Goal: Transaction & Acquisition: Obtain resource

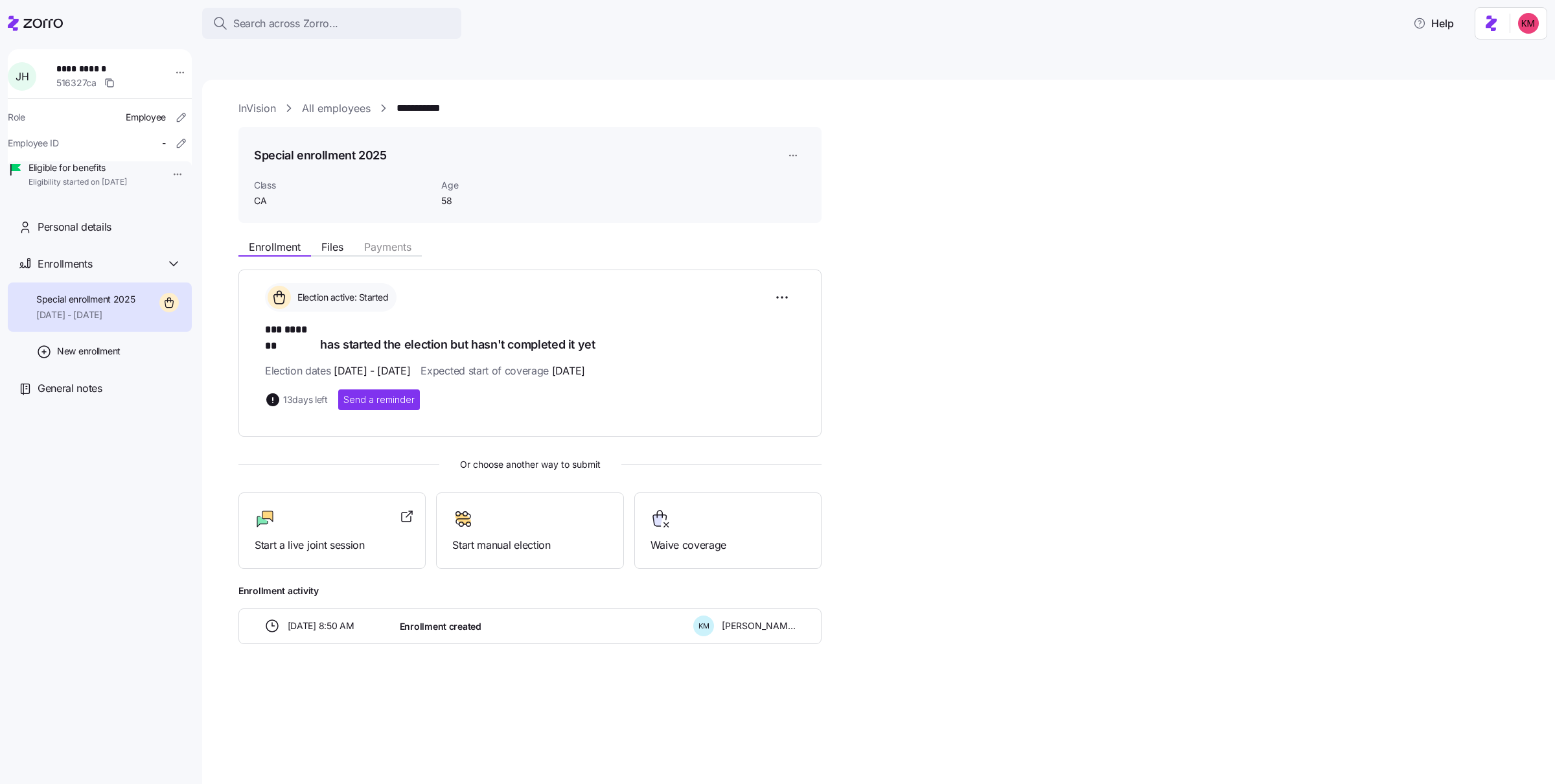
click at [91, 33] on div "Search across Zorro... Help" at bounding box center [778, 24] width 1540 height 36
click at [30, 21] on icon at bounding box center [44, 24] width 40 height 9
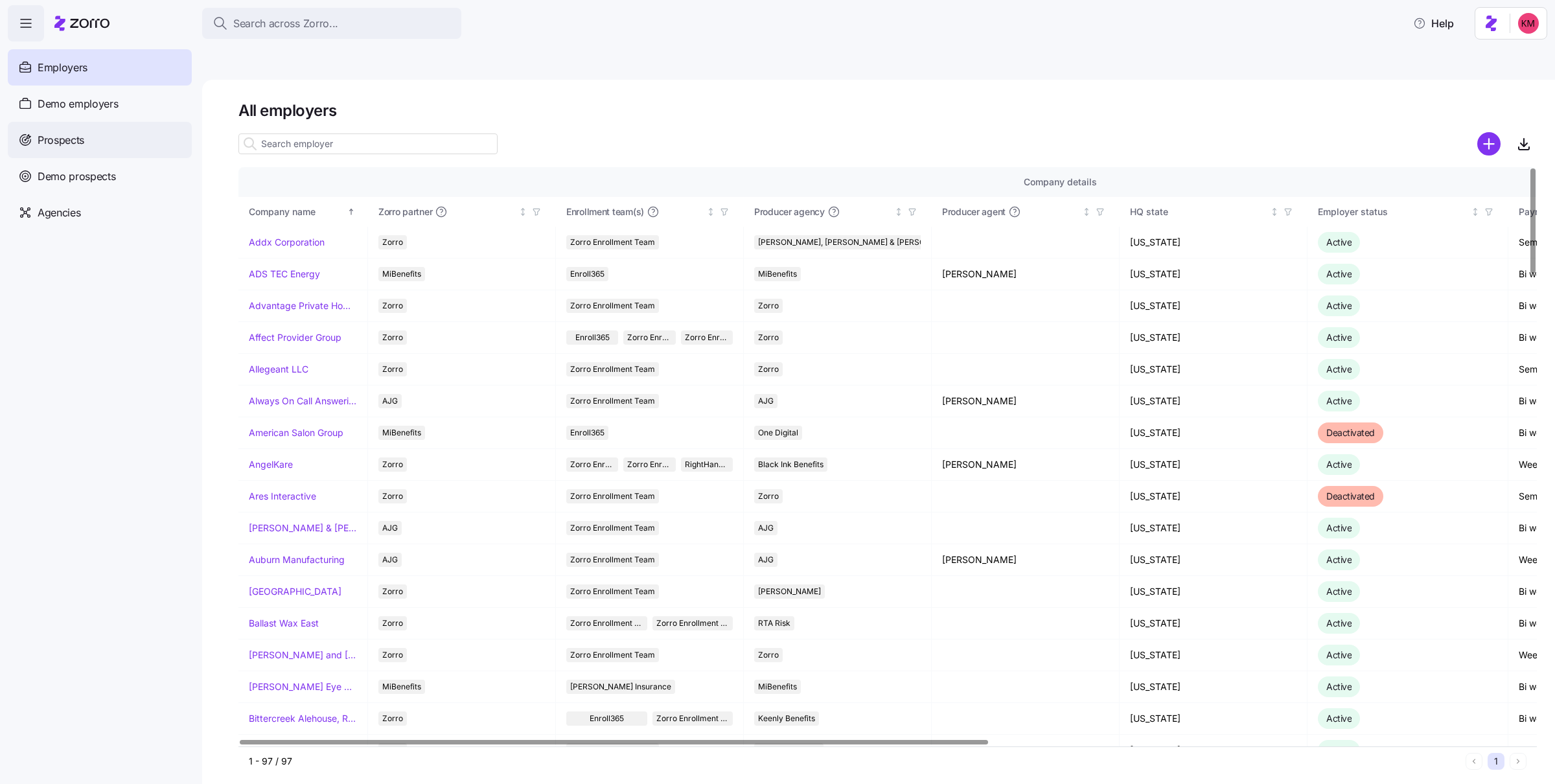
click at [110, 142] on div "Prospects" at bounding box center [100, 140] width 184 height 36
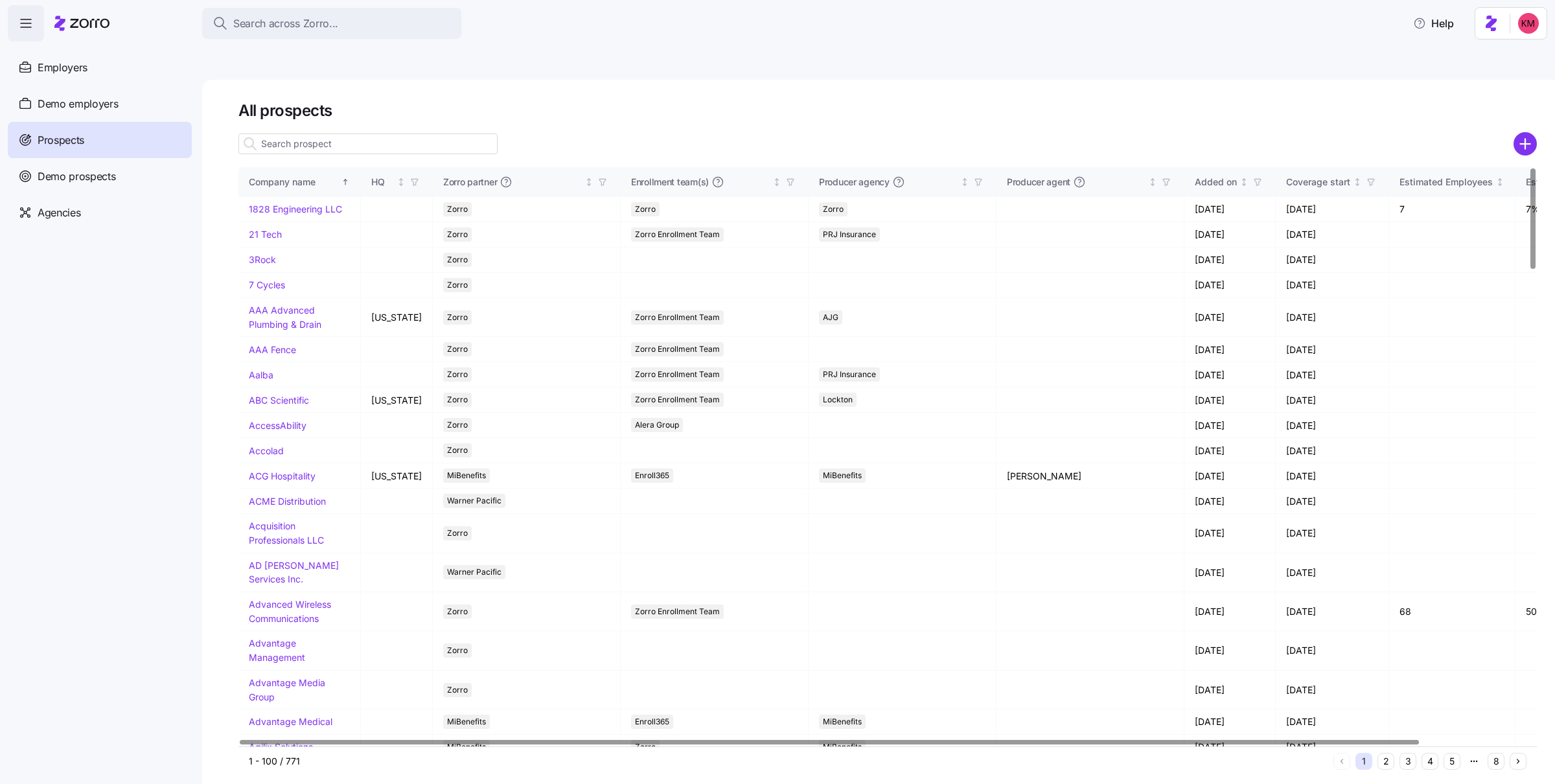
click at [368, 133] on input at bounding box center [368, 143] width 259 height 21
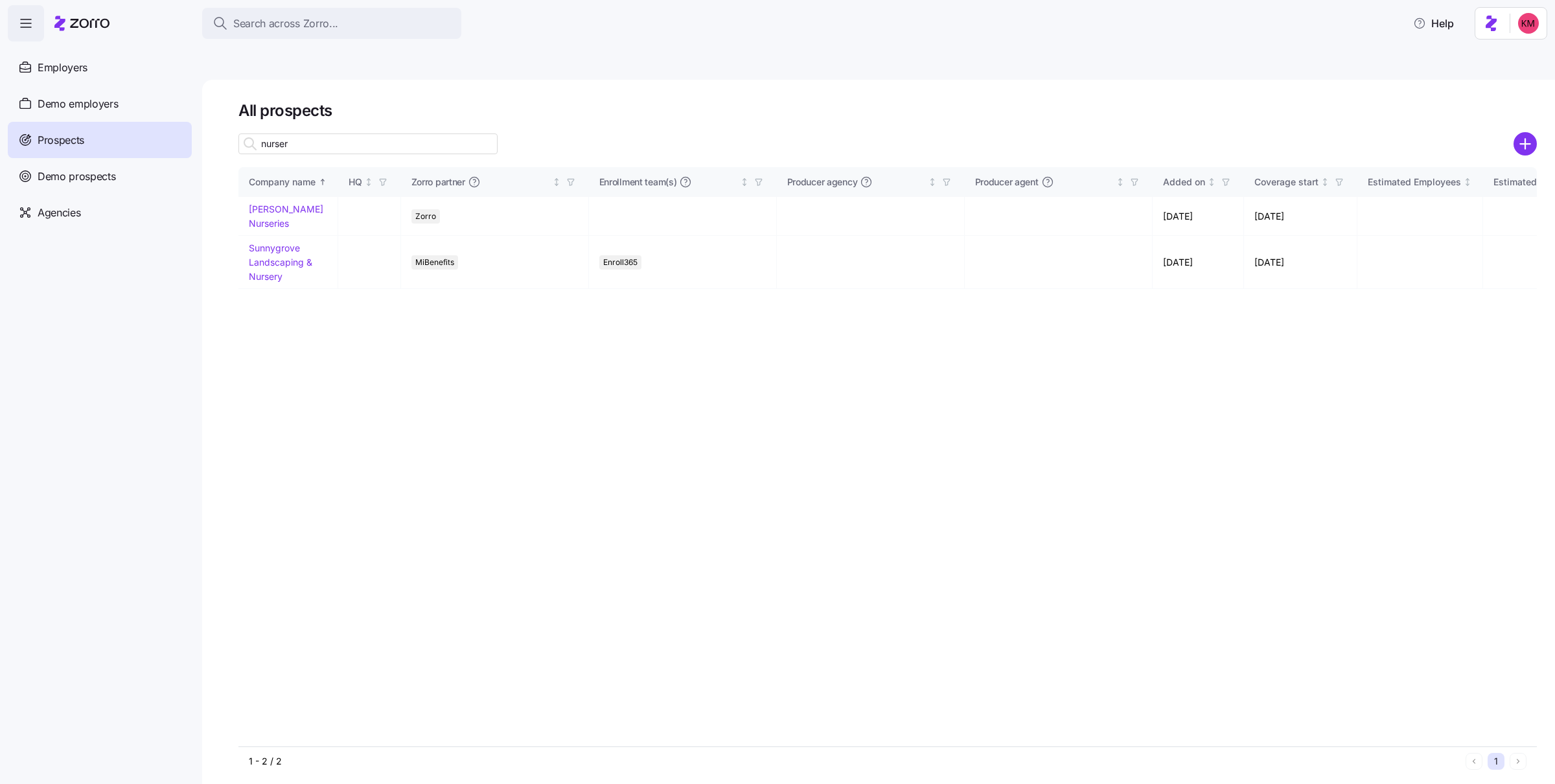
click at [405, 133] on input "nurser" at bounding box center [368, 143] width 259 height 21
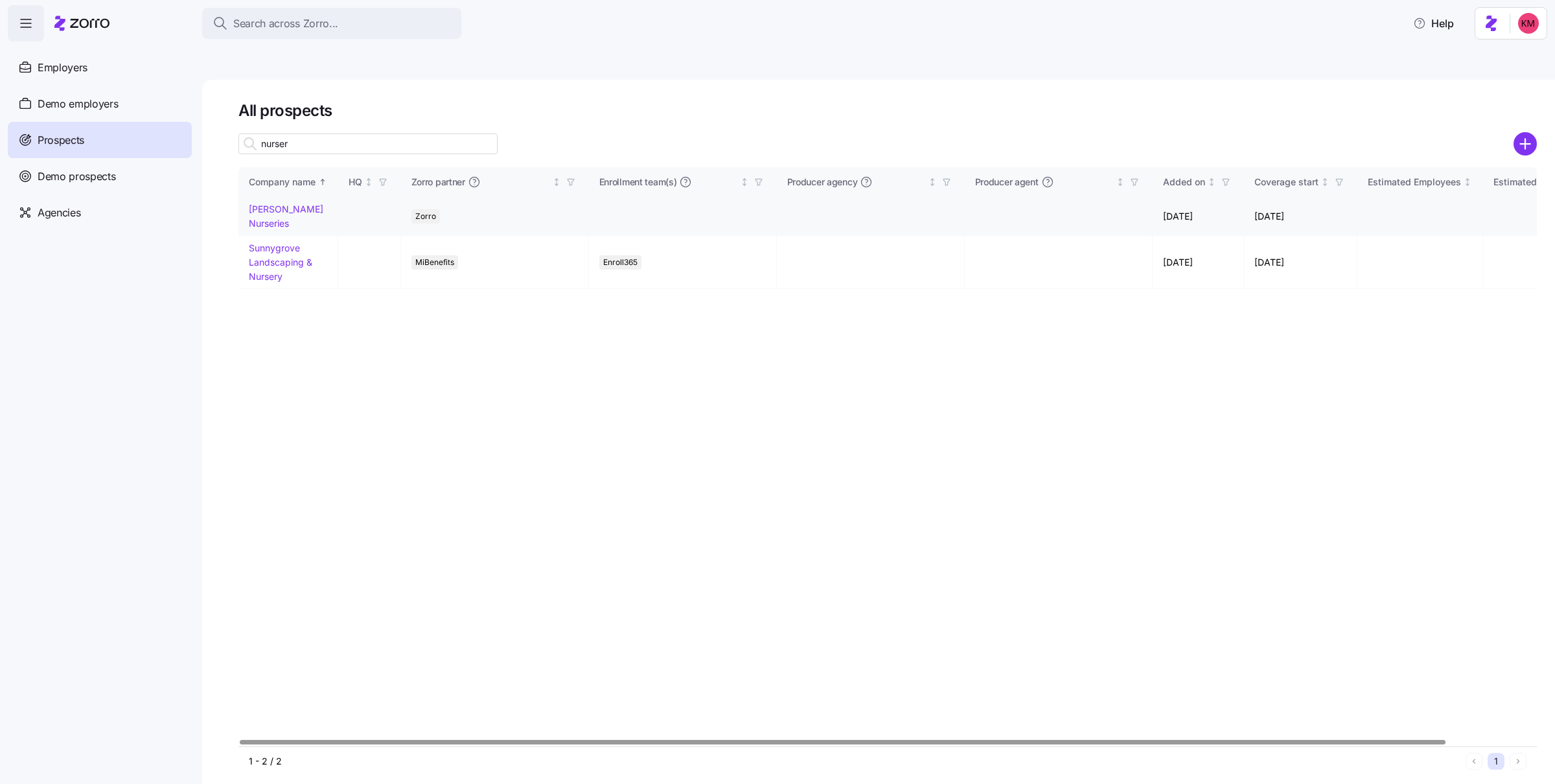
type input "nurser"
drag, startPoint x: 295, startPoint y: 179, endPoint x: 547, endPoint y: 218, distance: 255.0
click at [295, 203] on link "Ruppert Nurseries" at bounding box center [286, 216] width 74 height 25
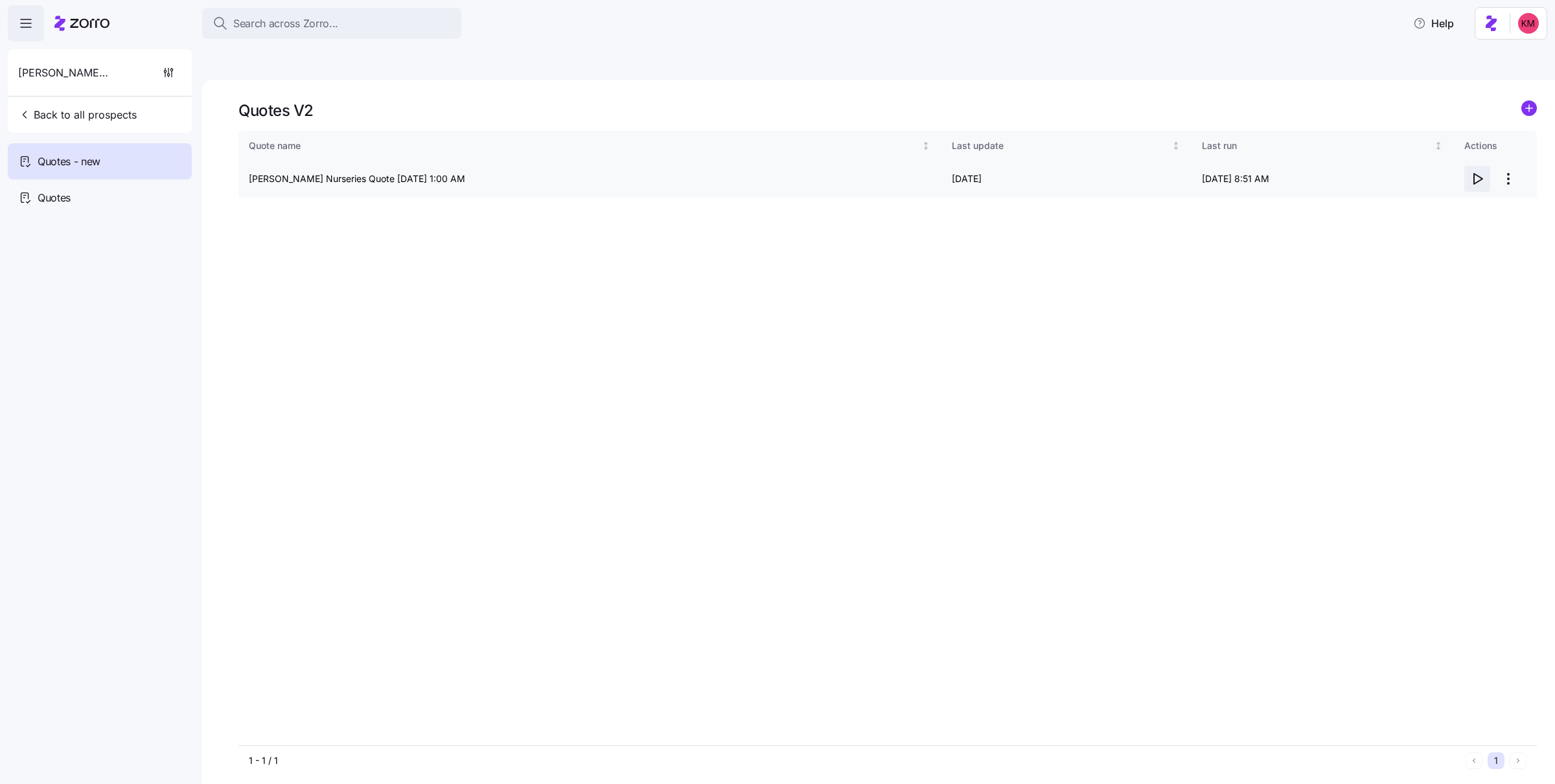
click at [1481, 174] on icon "button" at bounding box center [1478, 179] width 8 height 10
click at [1507, 151] on html "Search across Zorro... Help Ruppert Nurseries Back to all prospects Quotes - ne…" at bounding box center [777, 453] width 1555 height 906
click at [1463, 171] on div "Edit quote" at bounding box center [1457, 179] width 120 height 21
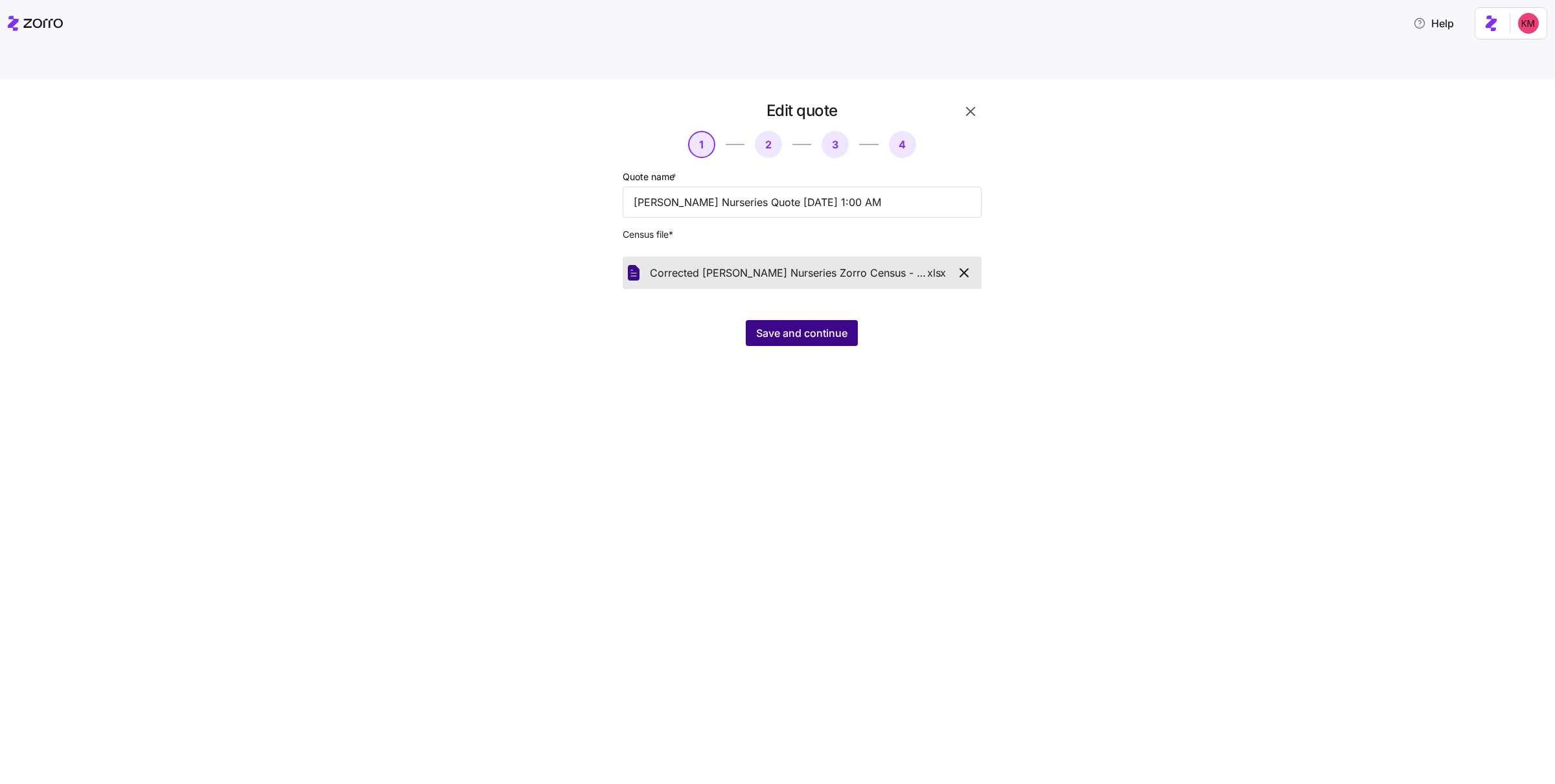
click at [789, 325] on span "Save and continue" at bounding box center [802, 333] width 92 height 15
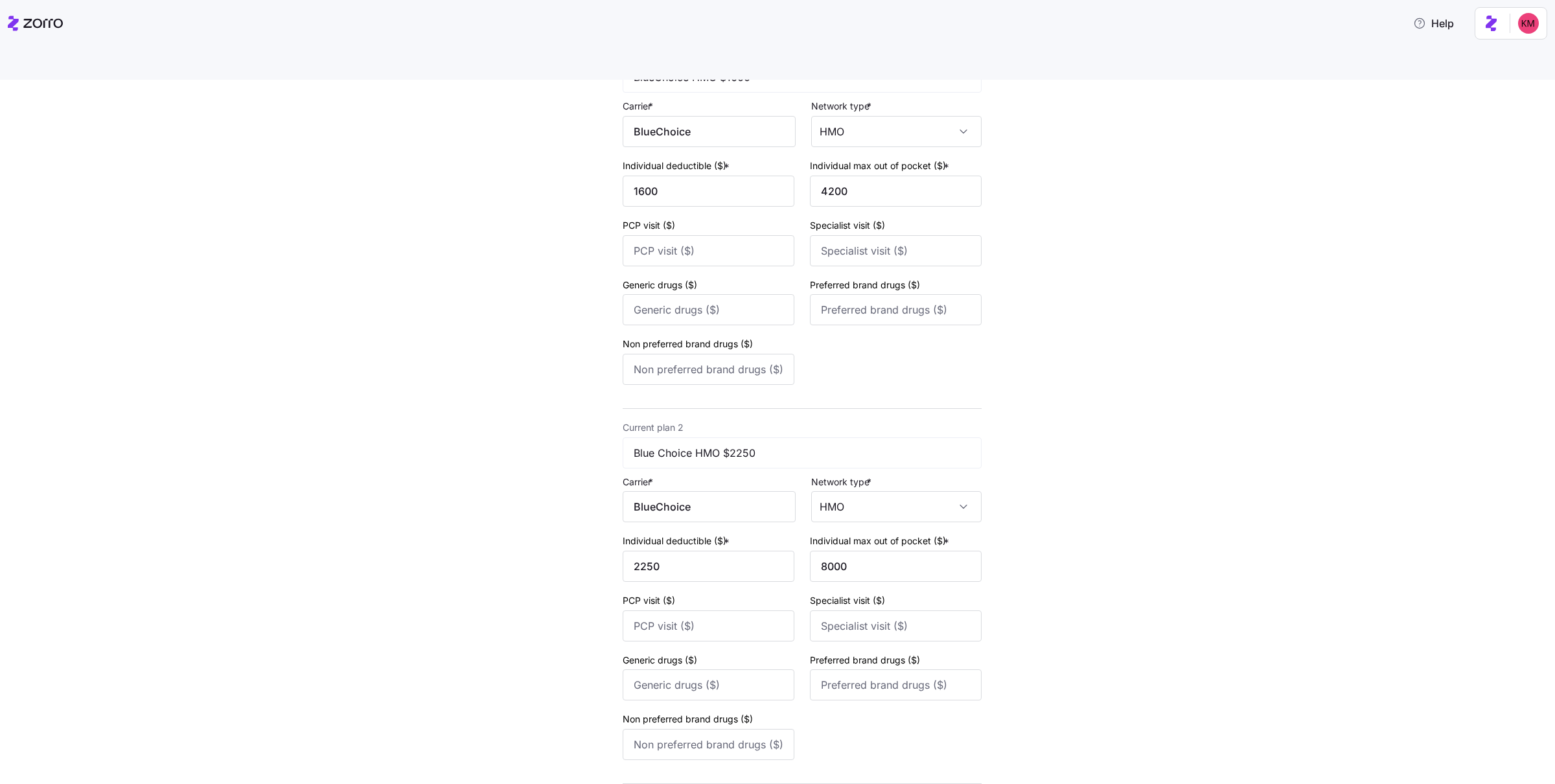
scroll to position [228, 0]
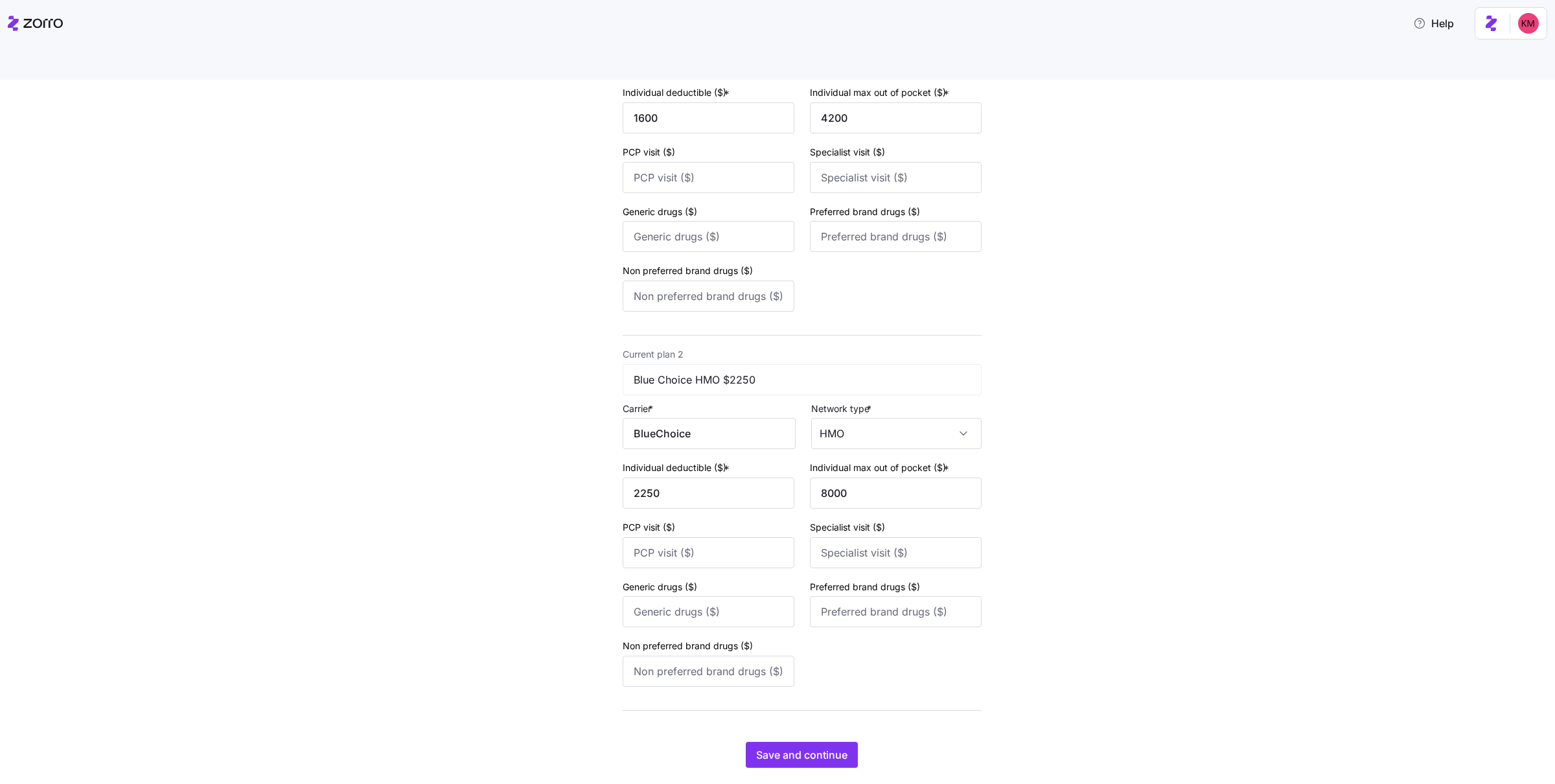
click at [823, 739] on div "Edit quote 2 3 4 Add current plan details Current plan 1 BlueChoice HMO $1600 C…" at bounding box center [787, 329] width 453 height 907
click at [819, 747] on span "Save and continue" at bounding box center [802, 754] width 92 height 15
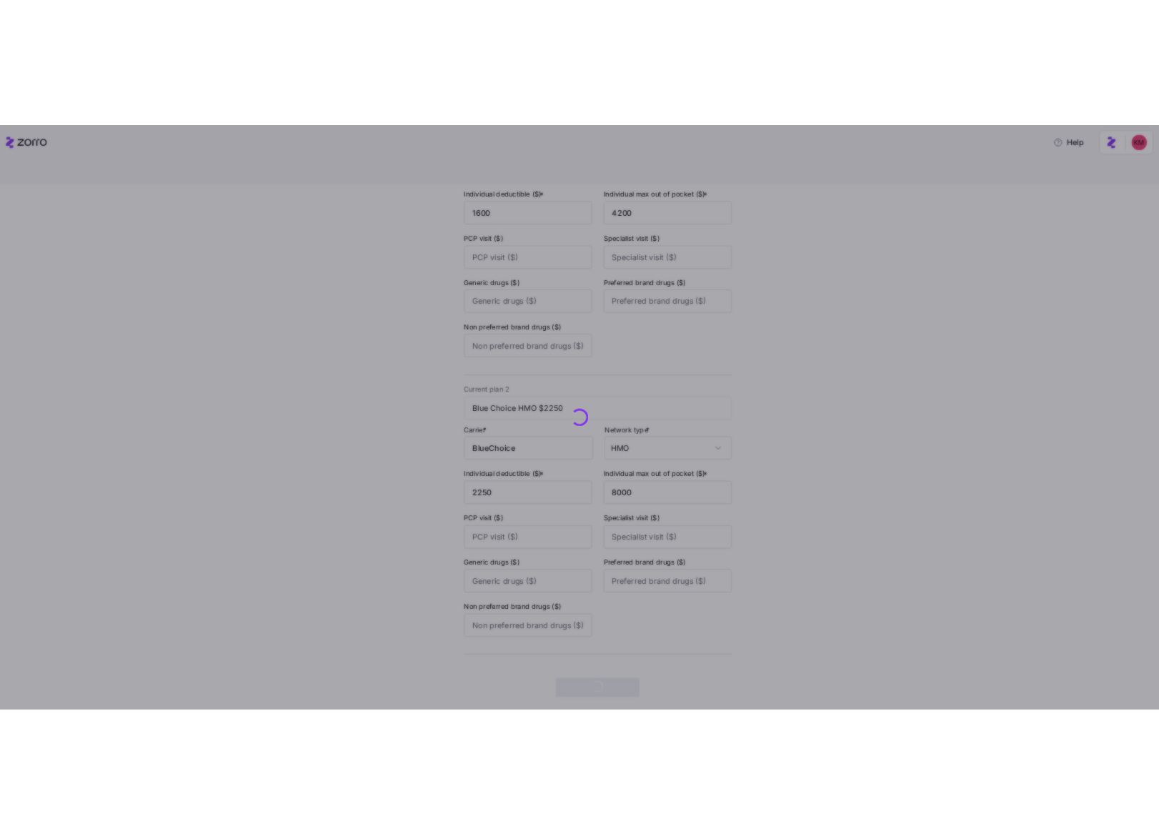
scroll to position [0, 0]
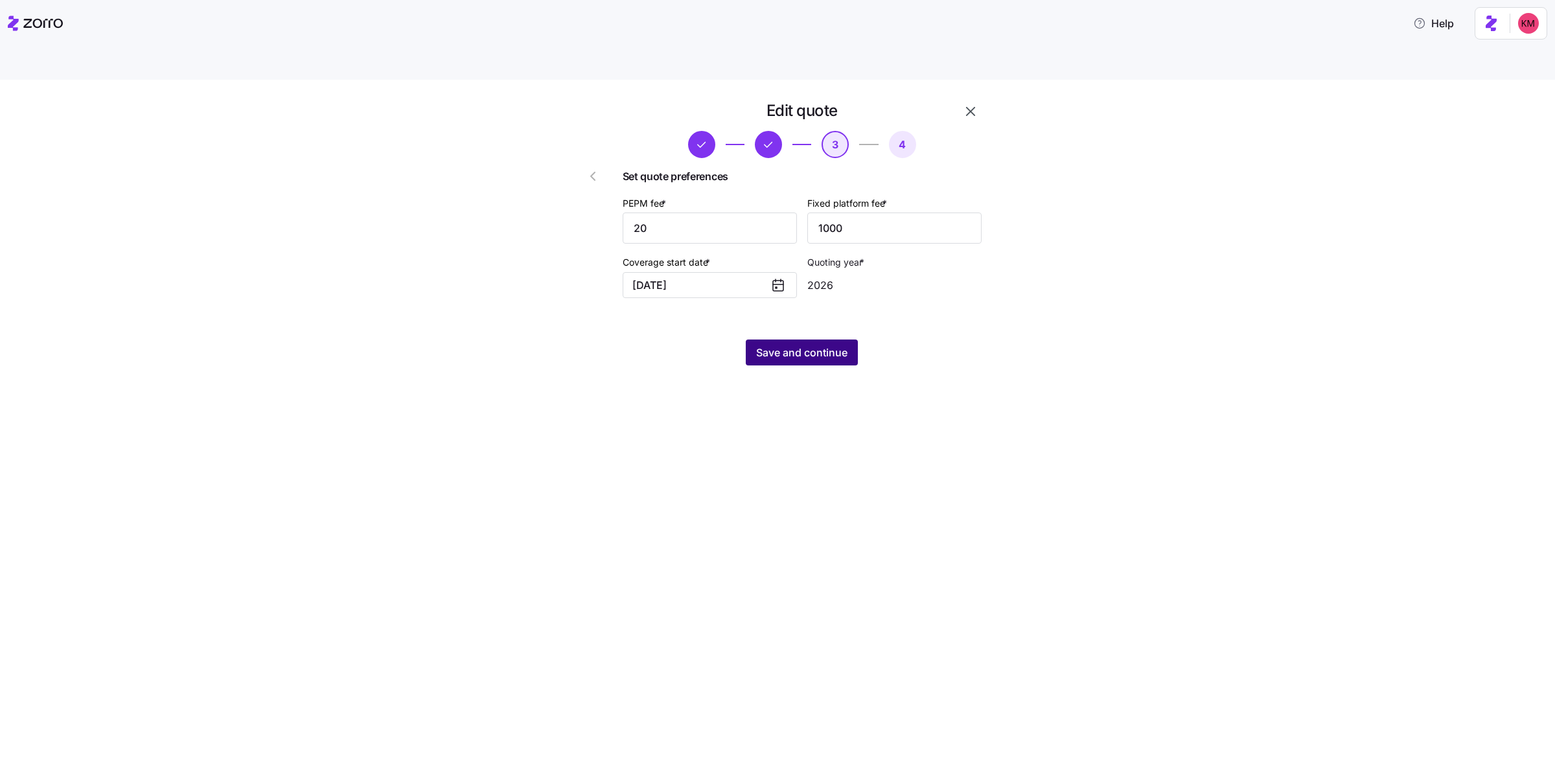
click at [840, 340] on button "Save and continue" at bounding box center [802, 353] width 112 height 26
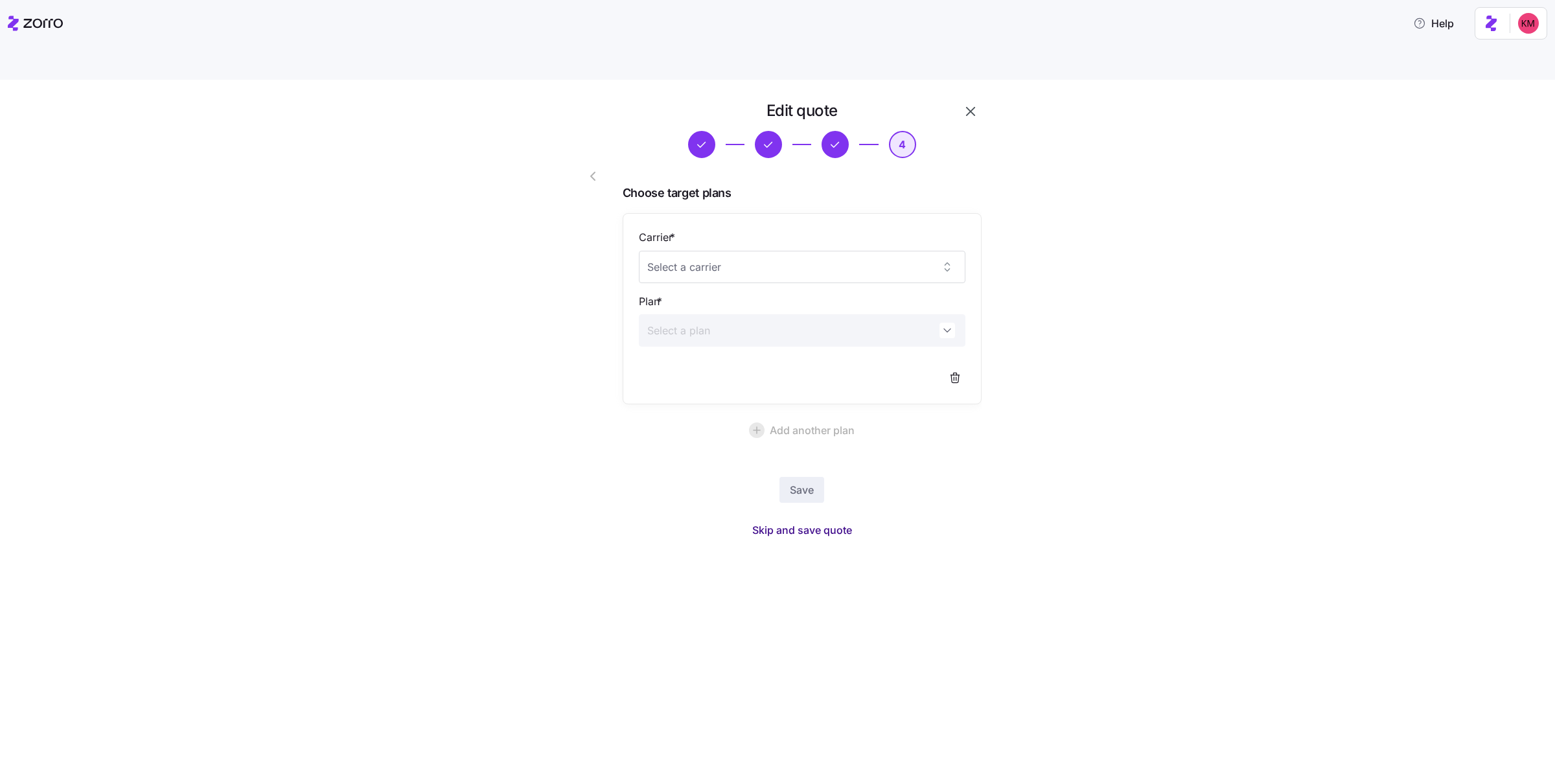
click at [831, 522] on span "Skip and save quote" at bounding box center [802, 529] width 100 height 15
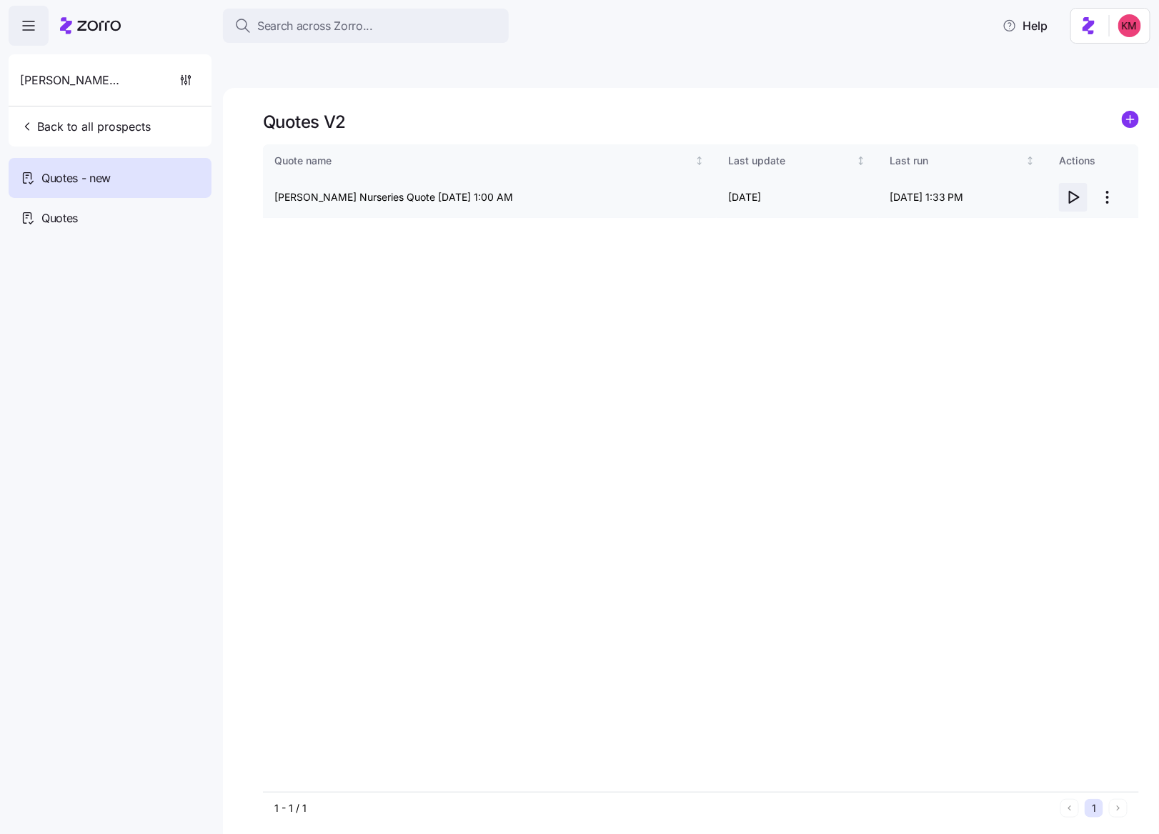
click at [1066, 189] on icon "button" at bounding box center [1073, 197] width 17 height 17
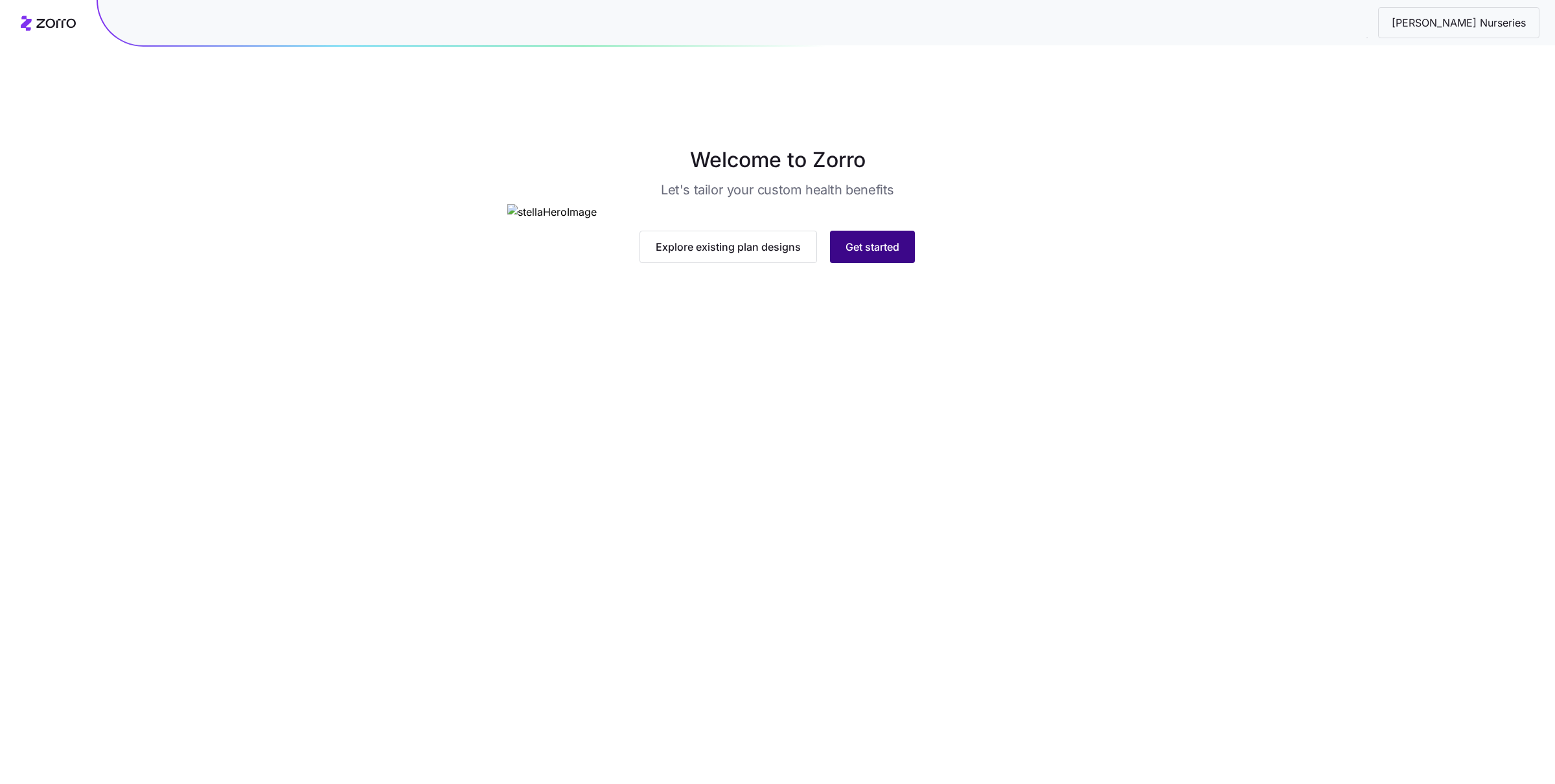
click at [909, 263] on button "Get started" at bounding box center [873, 247] width 85 height 33
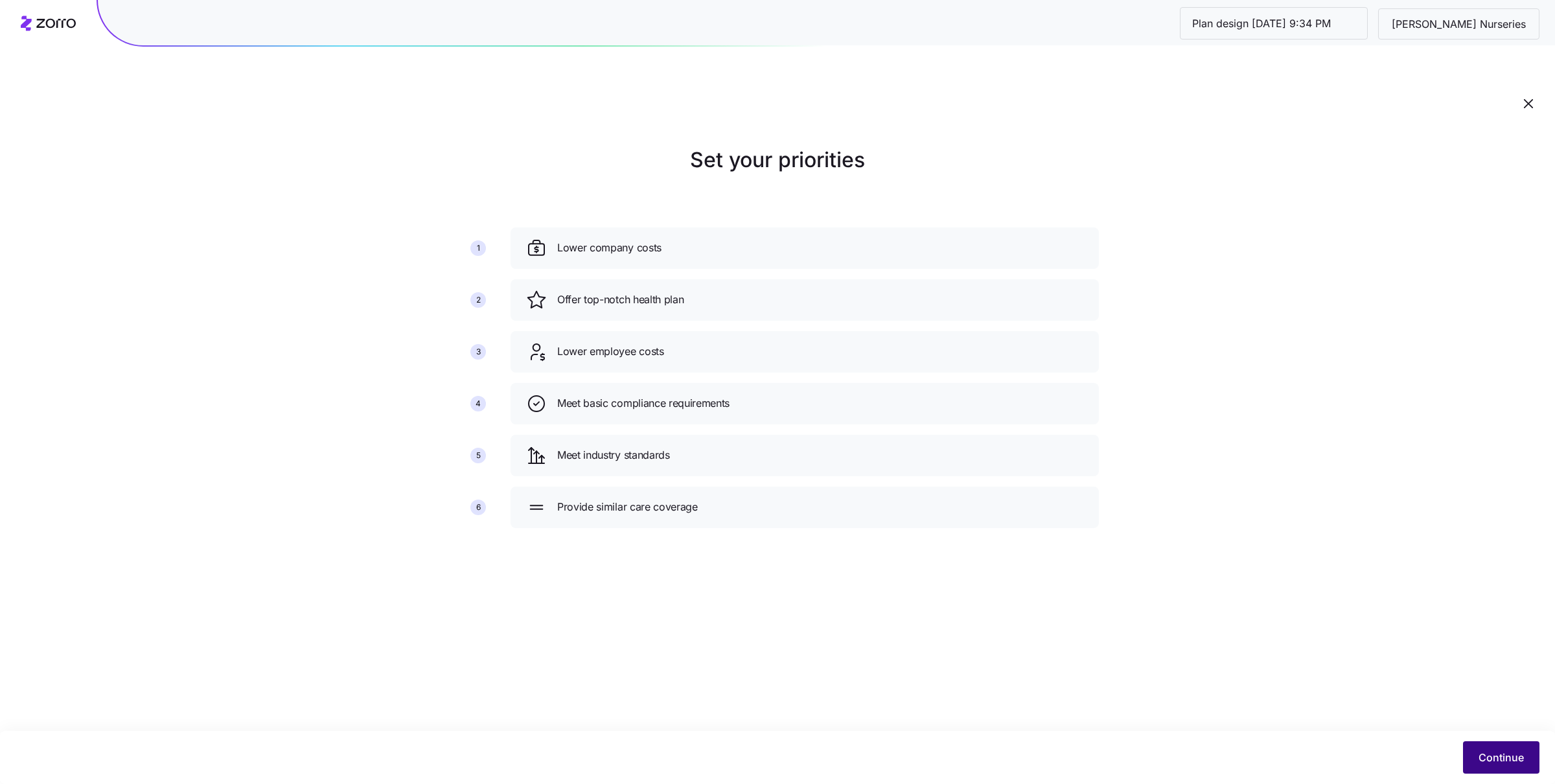
click at [1484, 745] on button "Continue" at bounding box center [1502, 758] width 76 height 33
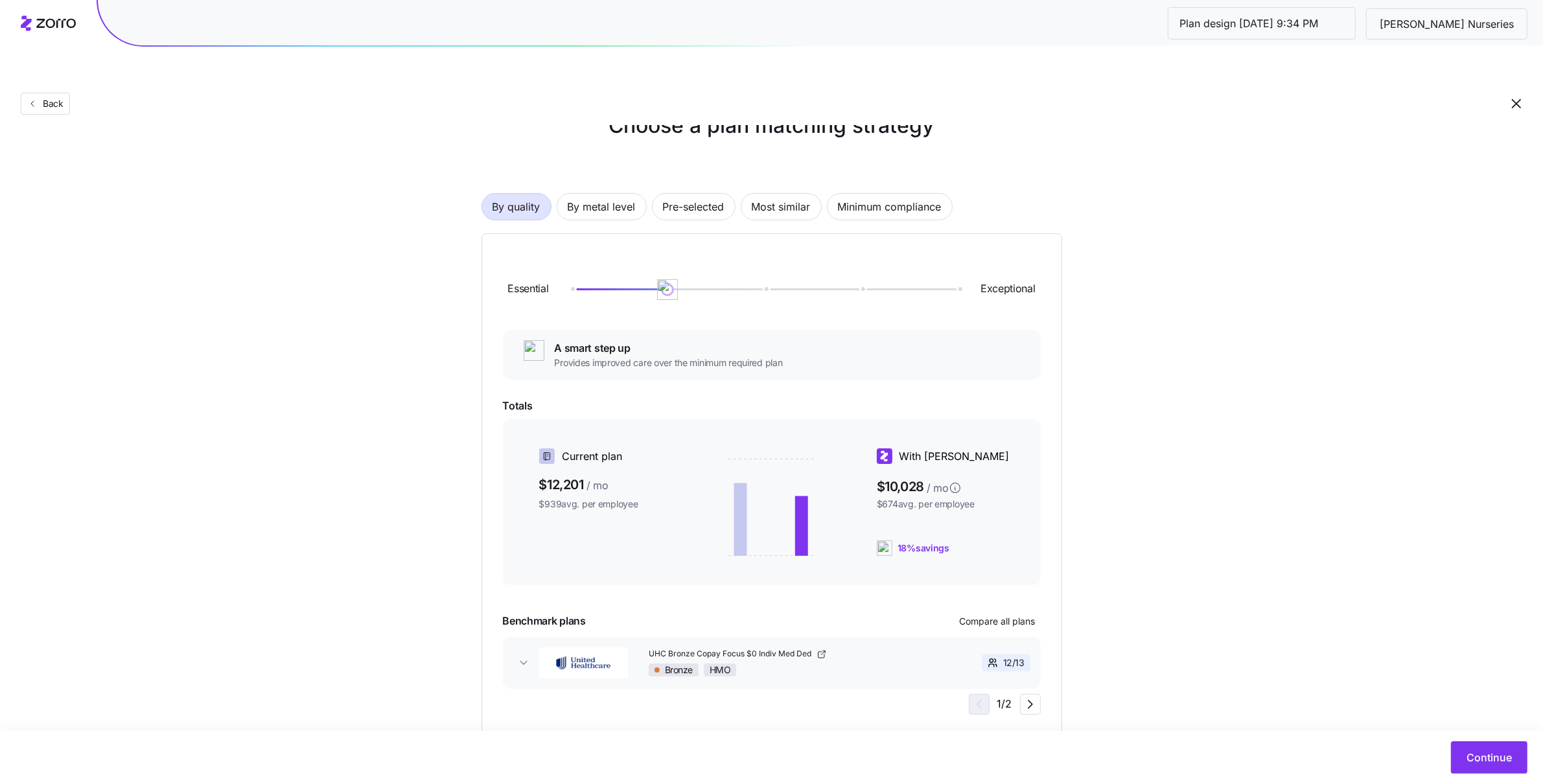
scroll to position [39, 0]
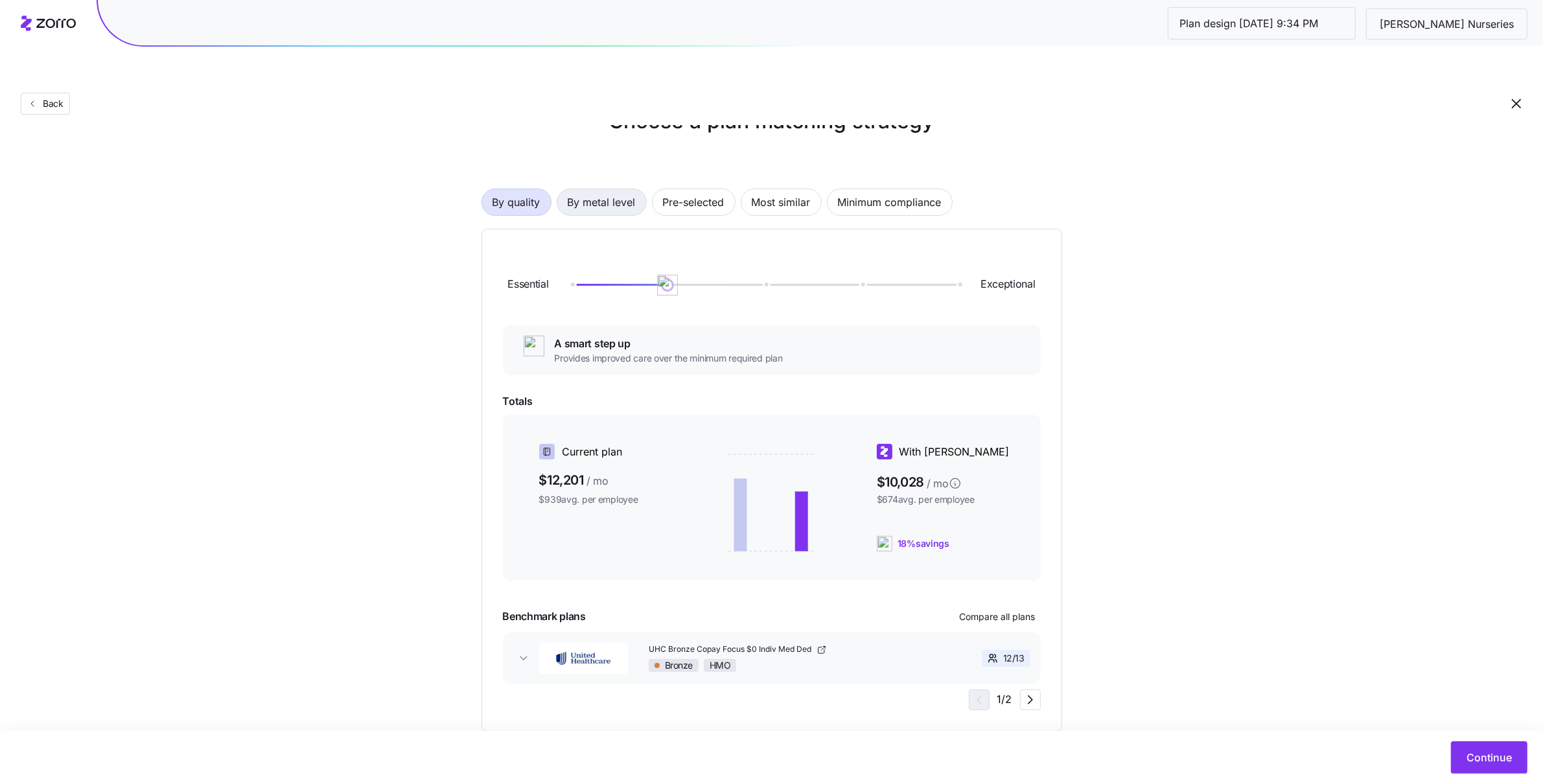
click at [594, 189] on span "By metal level" at bounding box center [601, 202] width 68 height 26
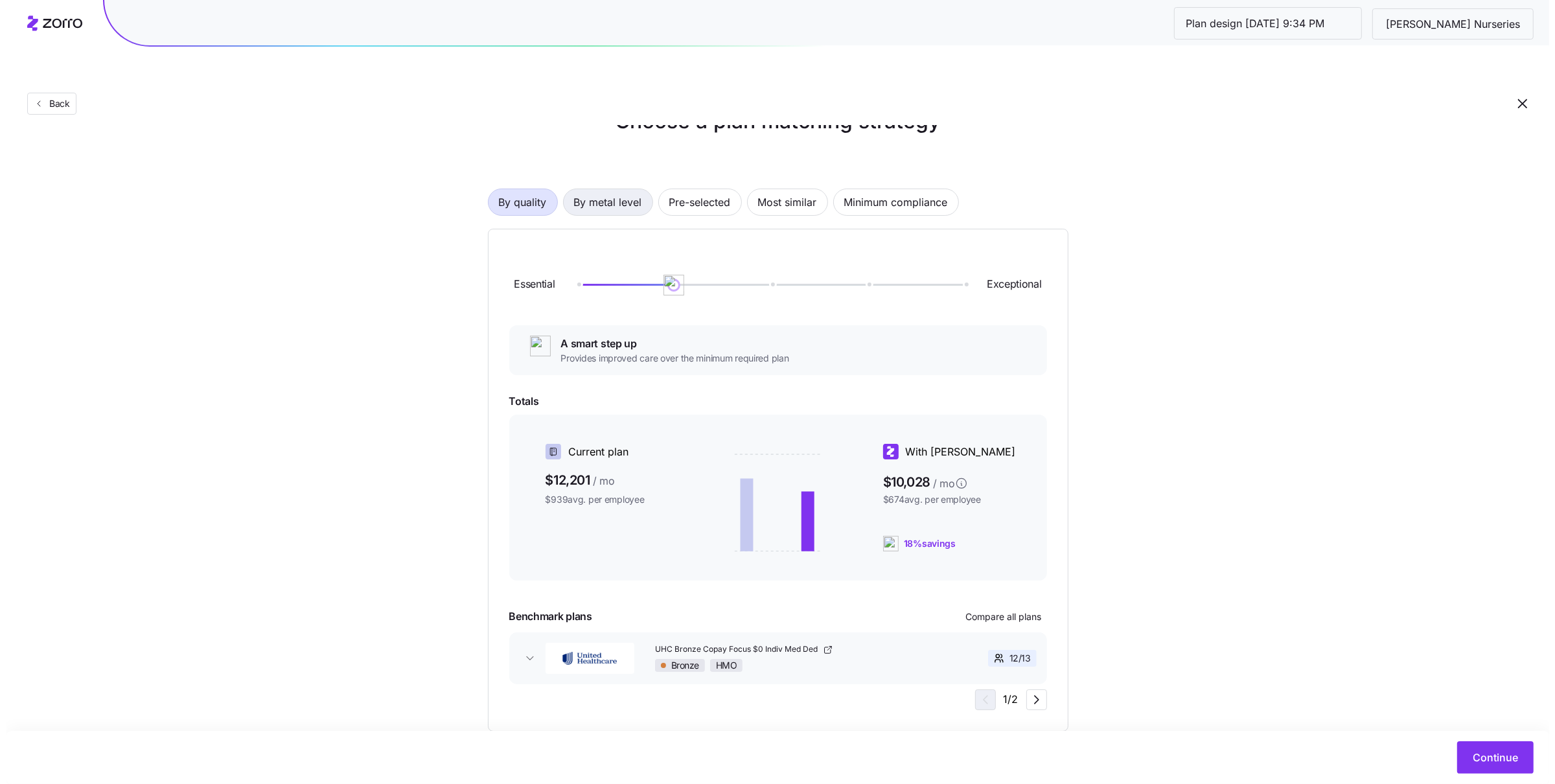
scroll to position [0, 0]
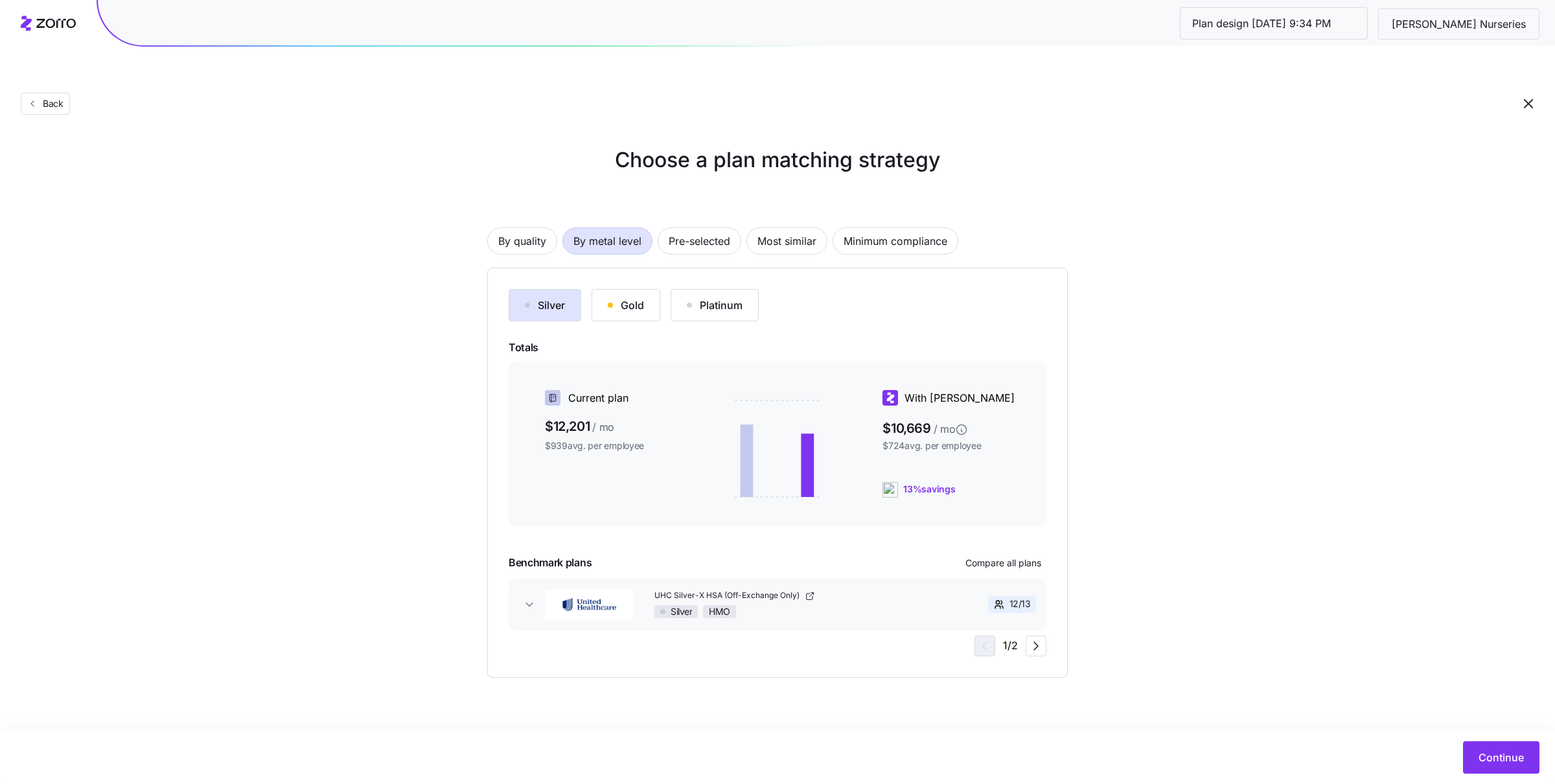
click at [647, 289] on button "Gold" at bounding box center [627, 305] width 69 height 33
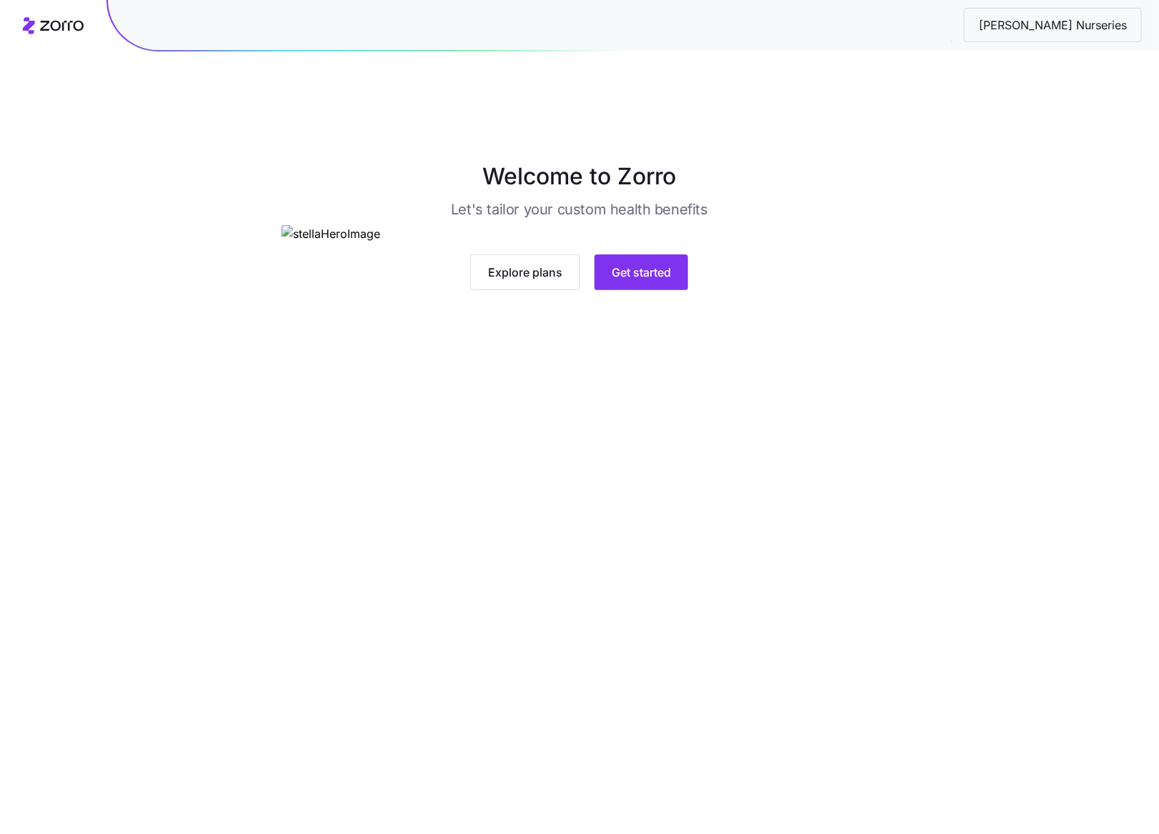
click at [701, 290] on div "Explore plans Get started" at bounding box center [579, 272] width 595 height 36
click at [668, 290] on button "Get started" at bounding box center [642, 272] width 94 height 36
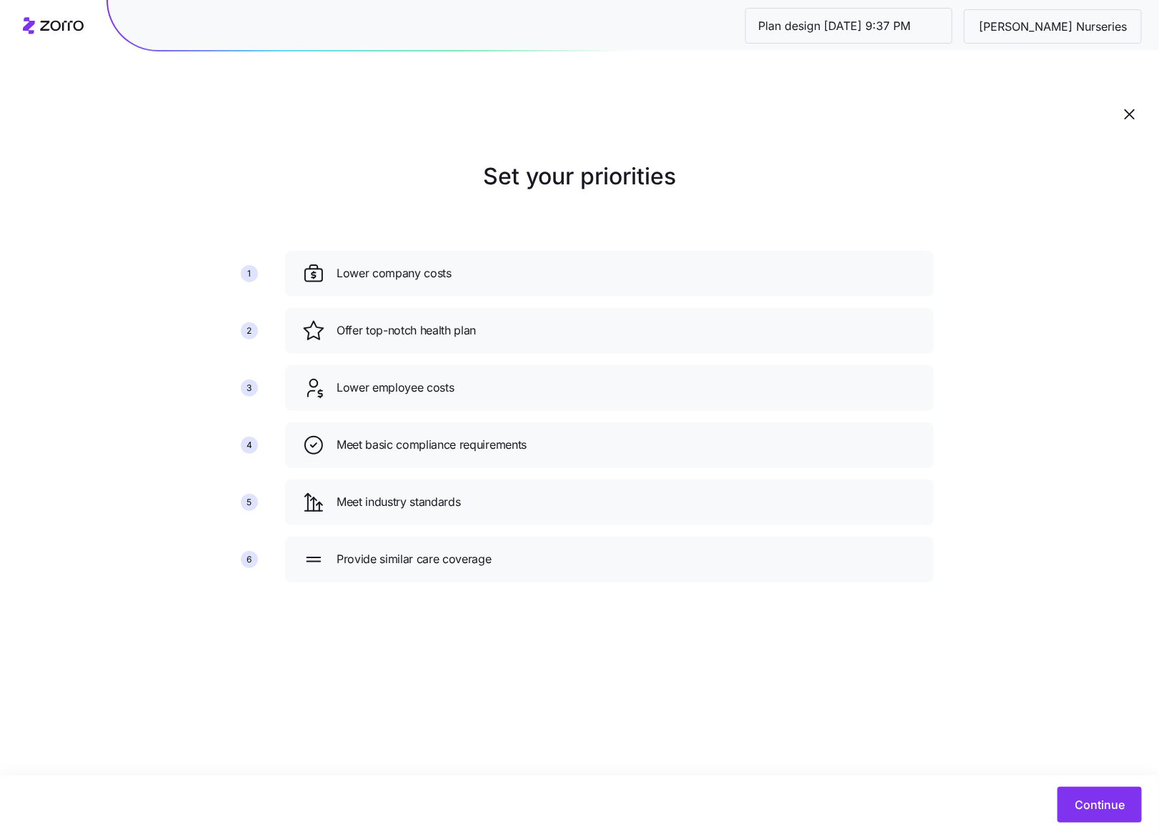
click at [1056, 783] on div "Continue" at bounding box center [579, 804] width 1159 height 59
click at [1084, 815] on button "Continue" at bounding box center [1100, 805] width 84 height 36
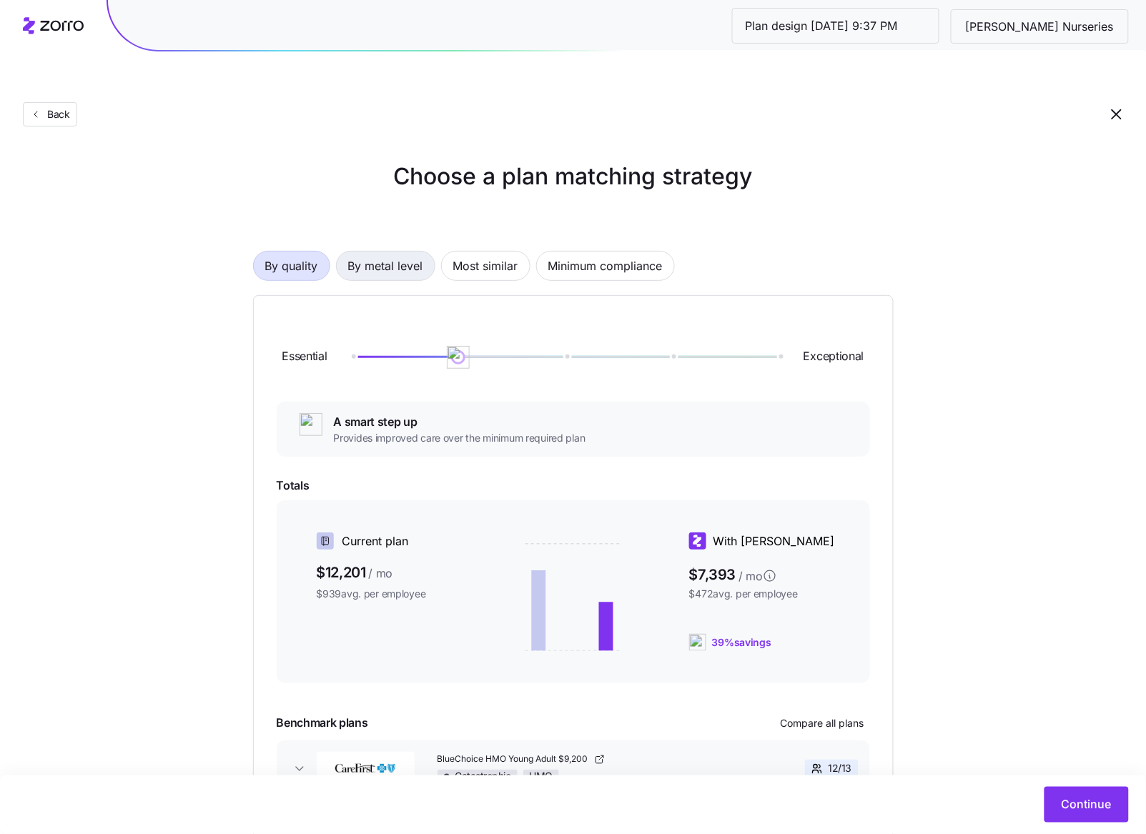
click at [382, 252] on span "By metal level" at bounding box center [385, 266] width 75 height 29
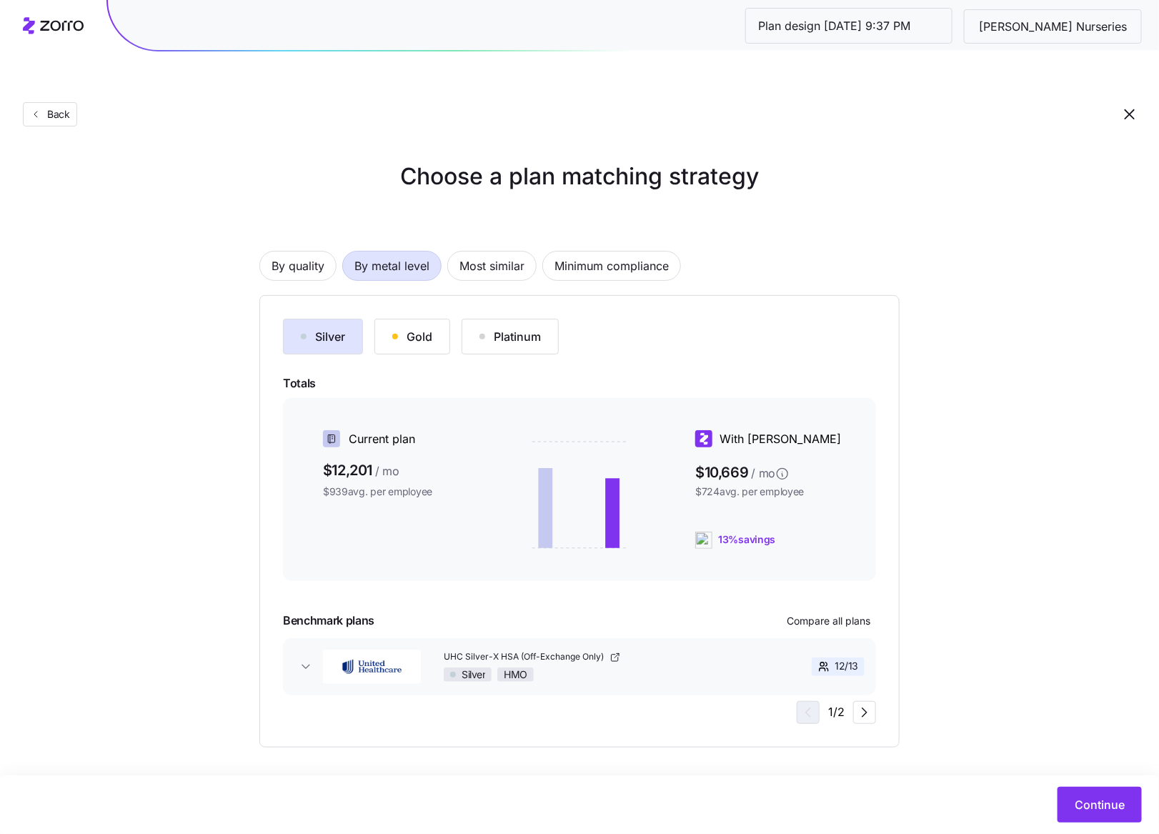
click at [445, 319] on button "Gold" at bounding box center [413, 337] width 76 height 36
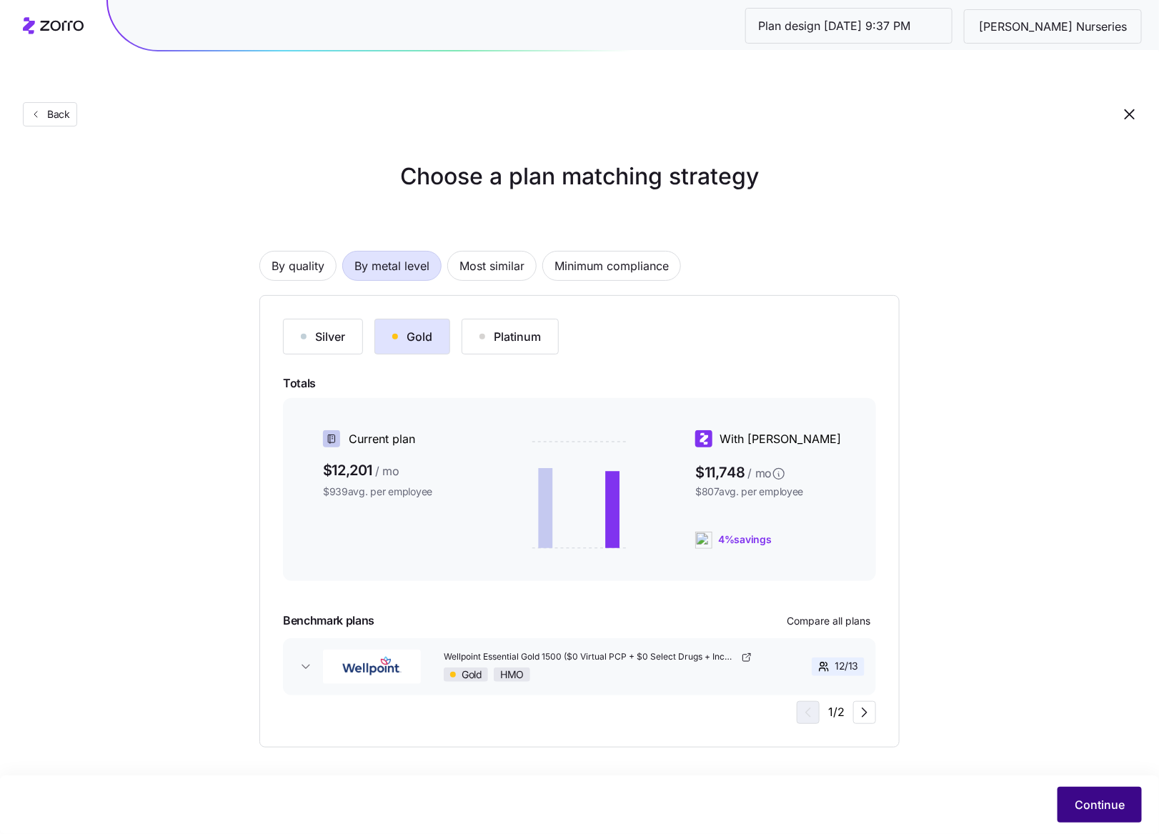
click at [1085, 795] on button "Continue" at bounding box center [1100, 805] width 84 height 36
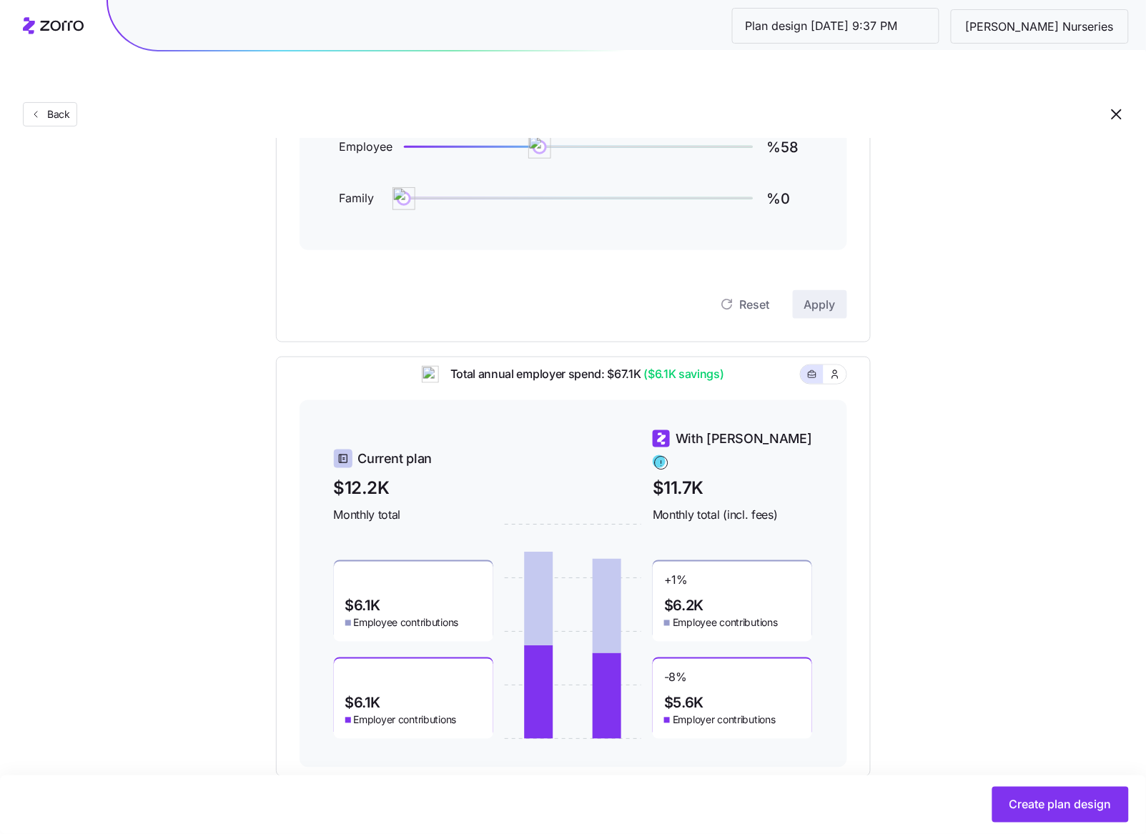
scroll to position [112, 0]
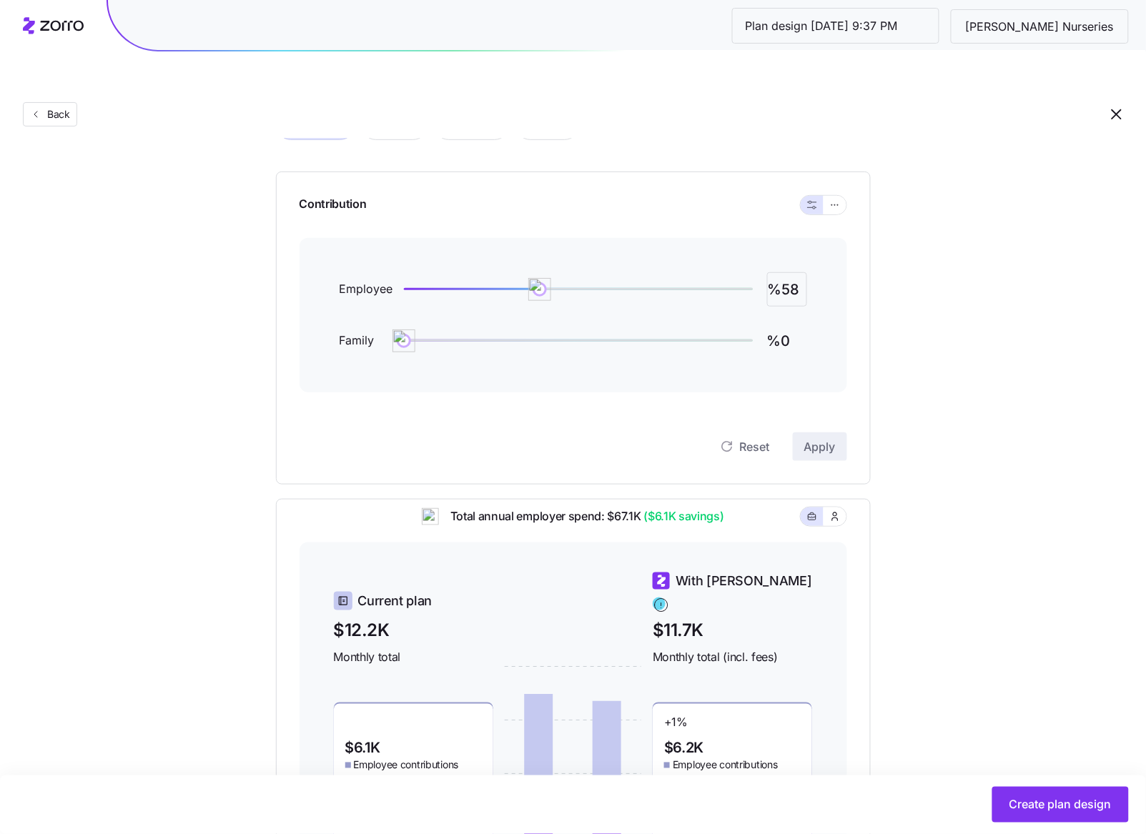
click at [783, 272] on input "%58" at bounding box center [787, 289] width 40 height 34
type input "%50"
click at [813, 438] on span "Apply" at bounding box center [819, 446] width 31 height 17
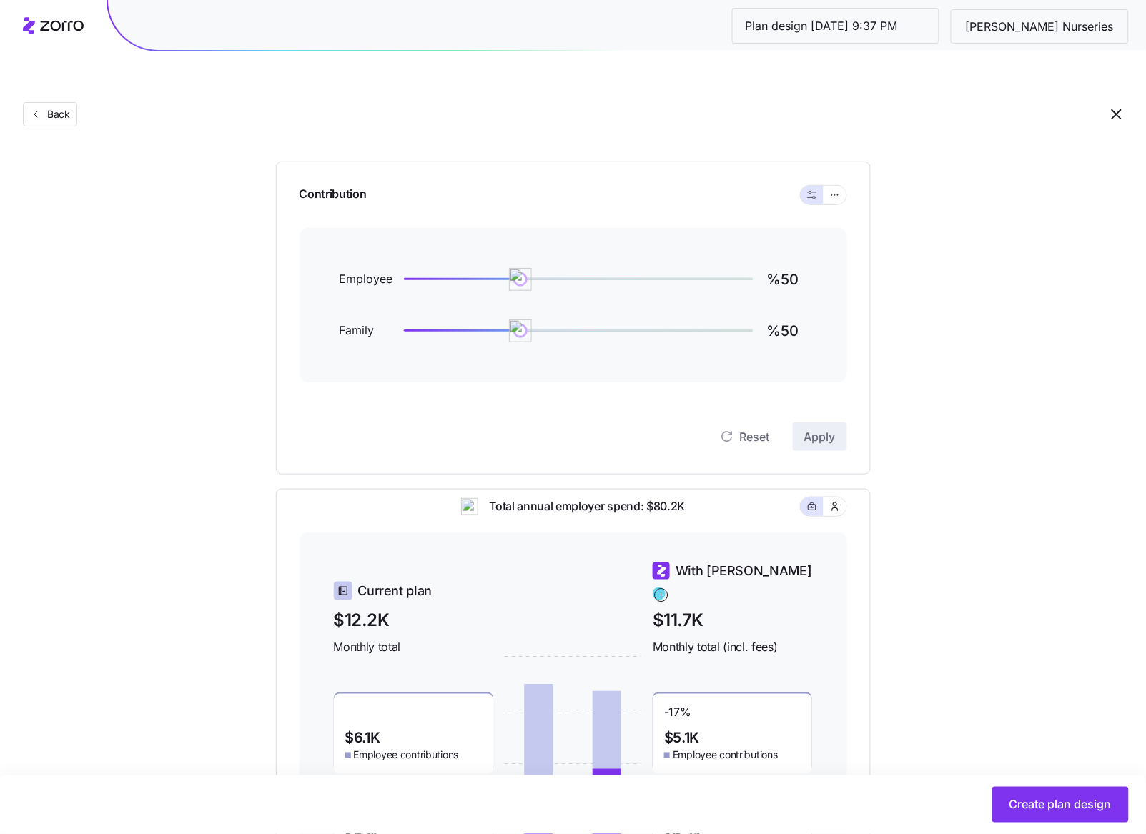
scroll to position [254, 0]
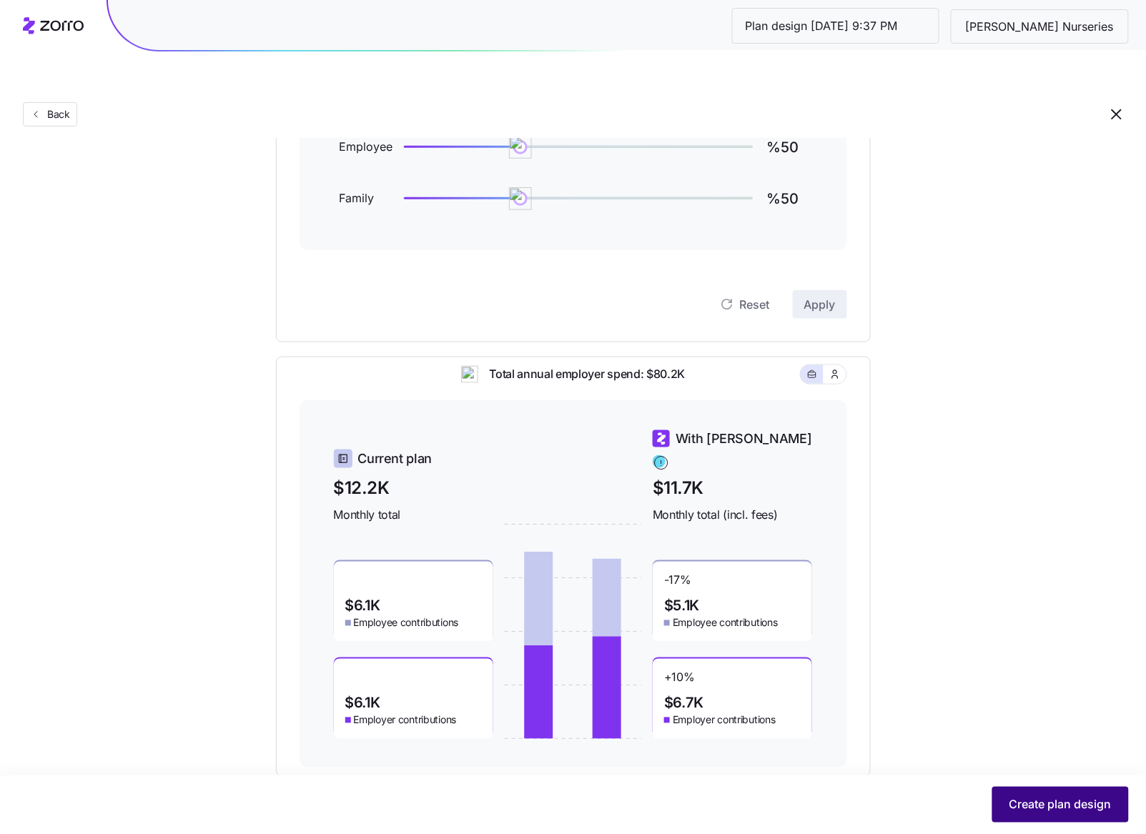
click at [1001, 790] on button "Create plan design" at bounding box center [1060, 805] width 137 height 36
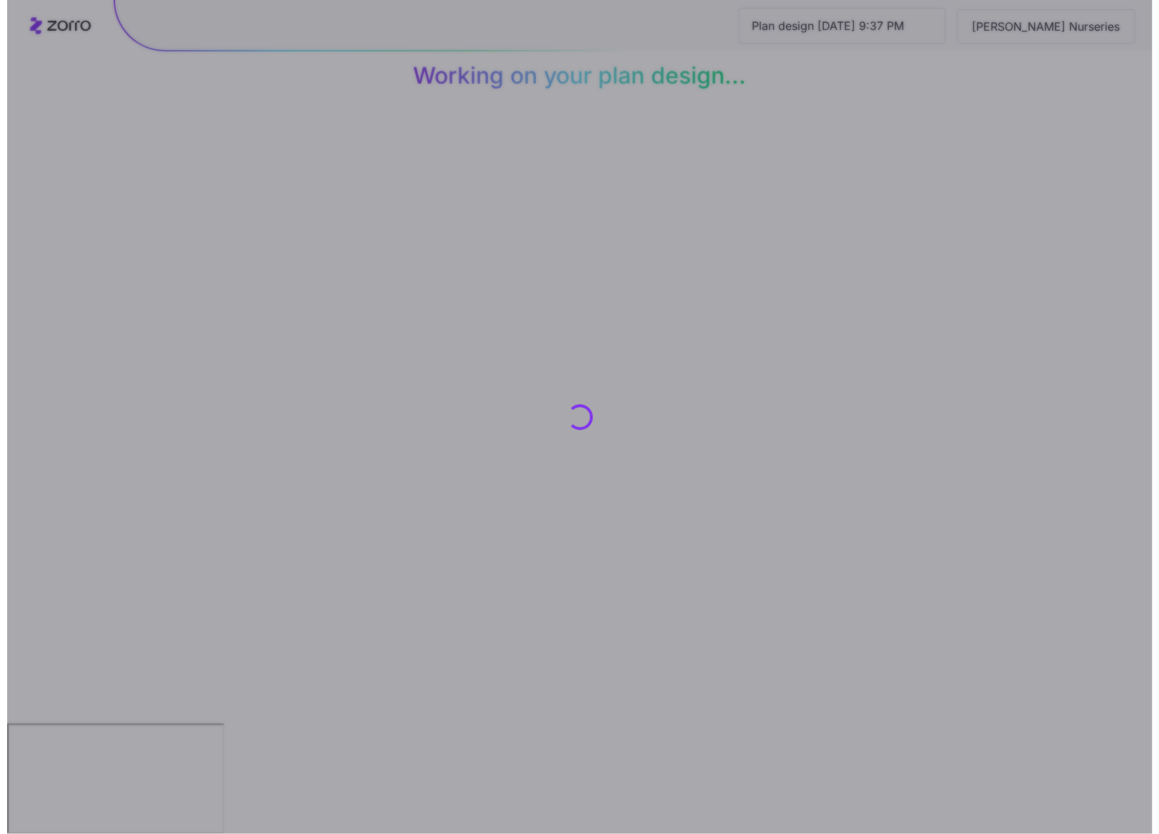
scroll to position [0, 0]
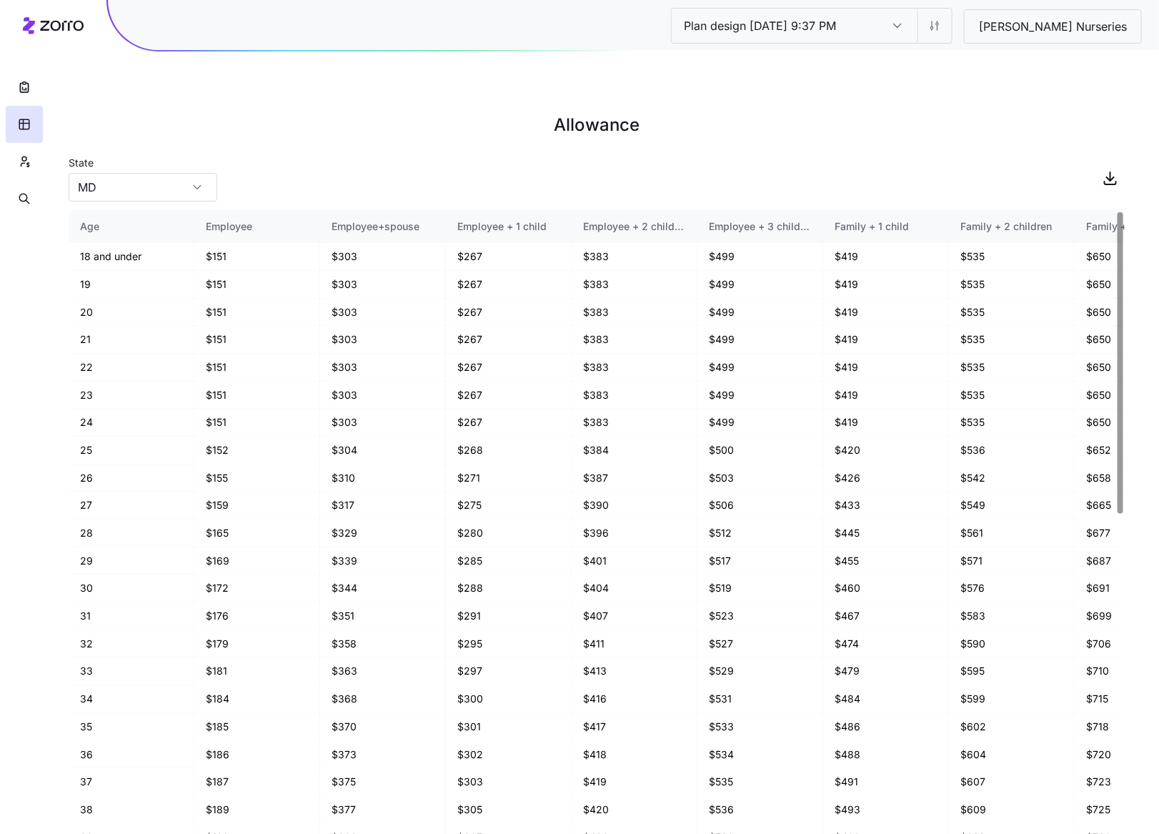
drag, startPoint x: 1099, startPoint y: 125, endPoint x: 1119, endPoint y: 140, distance: 25.0
click at [1099, 154] on div "State MD" at bounding box center [597, 178] width 1056 height 49
click at [1119, 164] on span "button" at bounding box center [1110, 177] width 27 height 27
click at [15, 149] on button "button" at bounding box center [24, 161] width 37 height 37
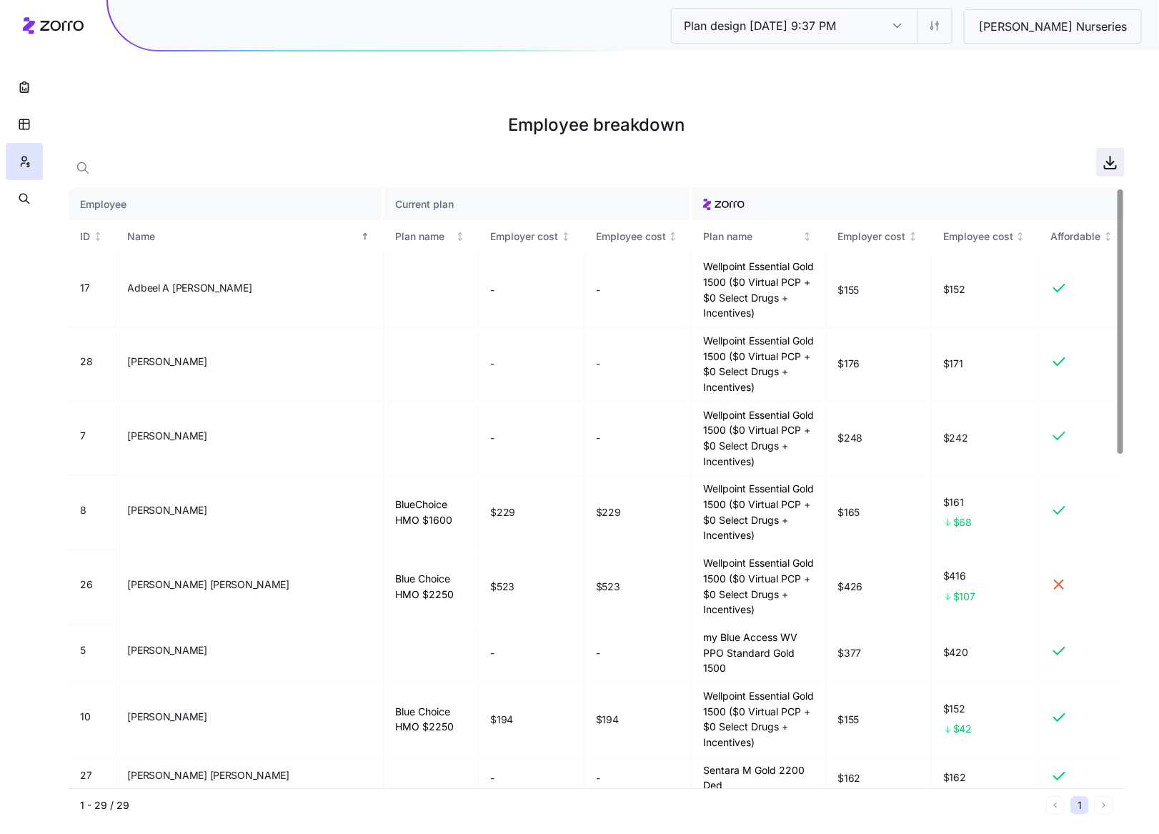
click at [1099, 149] on span "button" at bounding box center [1110, 162] width 27 height 27
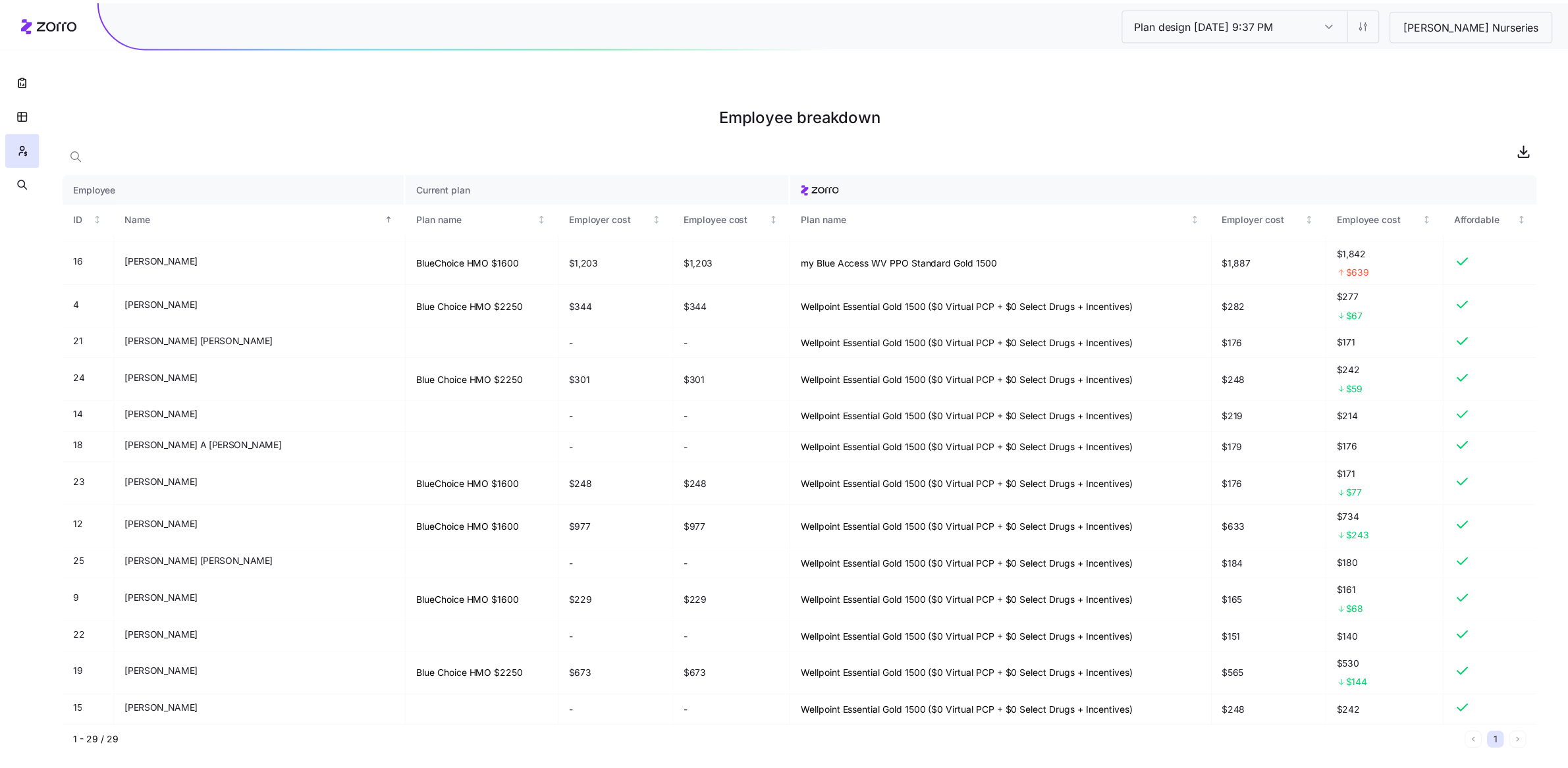
scroll to position [574, 0]
click at [1068, 28] on html "Plan design 10/06/2025 9:37 PM Plan design 10/06/2025 9:37 PM Ruppert Nurseries…" at bounding box center [790, 450] width 1580 height 901
click at [1068, 76] on div "Edit plan design (in wizard)" at bounding box center [1363, 80] width 117 height 15
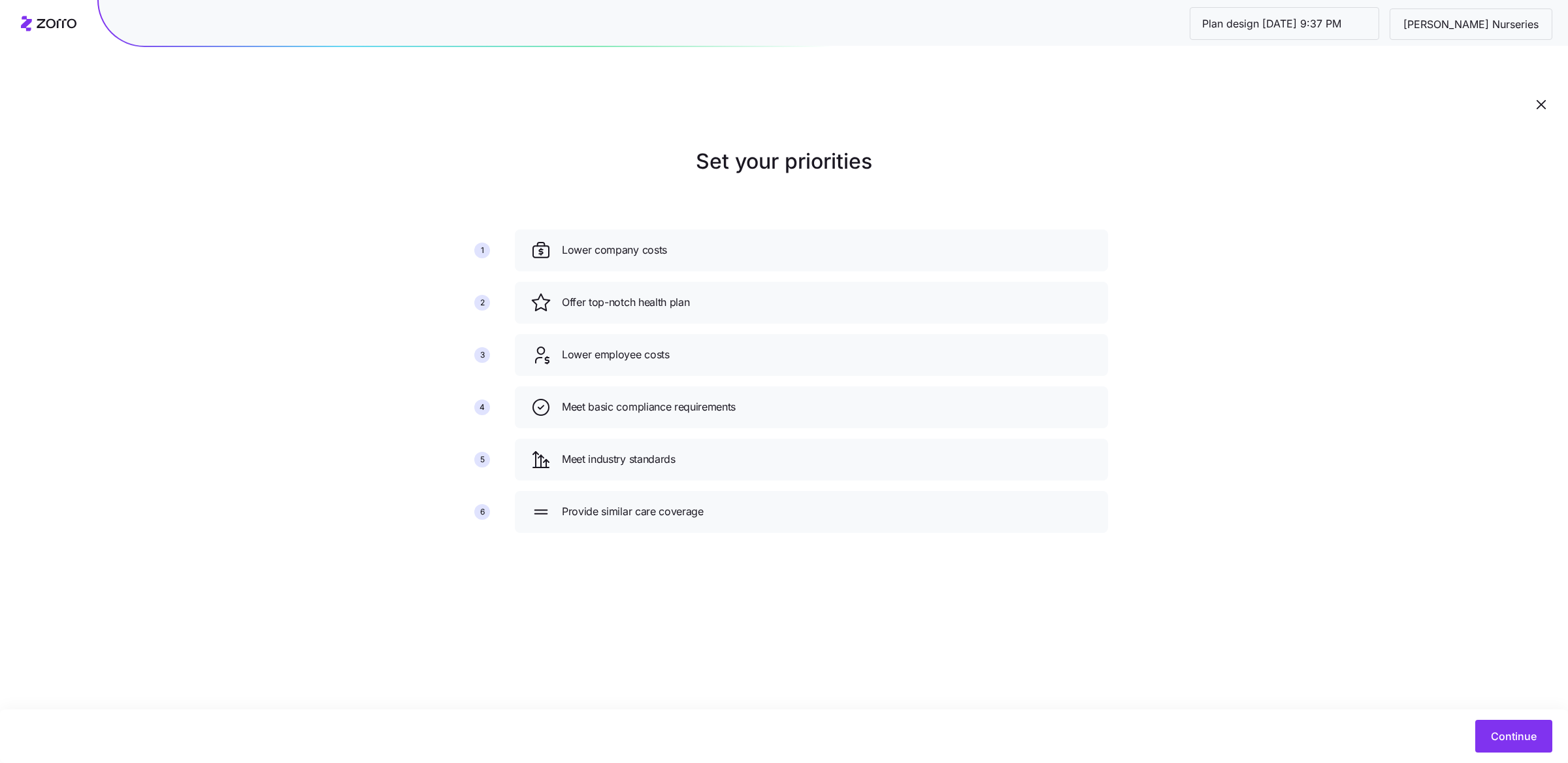
click at [1060, 738] on div "Continue" at bounding box center [783, 736] width 1540 height 33
click at [1060, 741] on span "Continue" at bounding box center [1514, 736] width 46 height 16
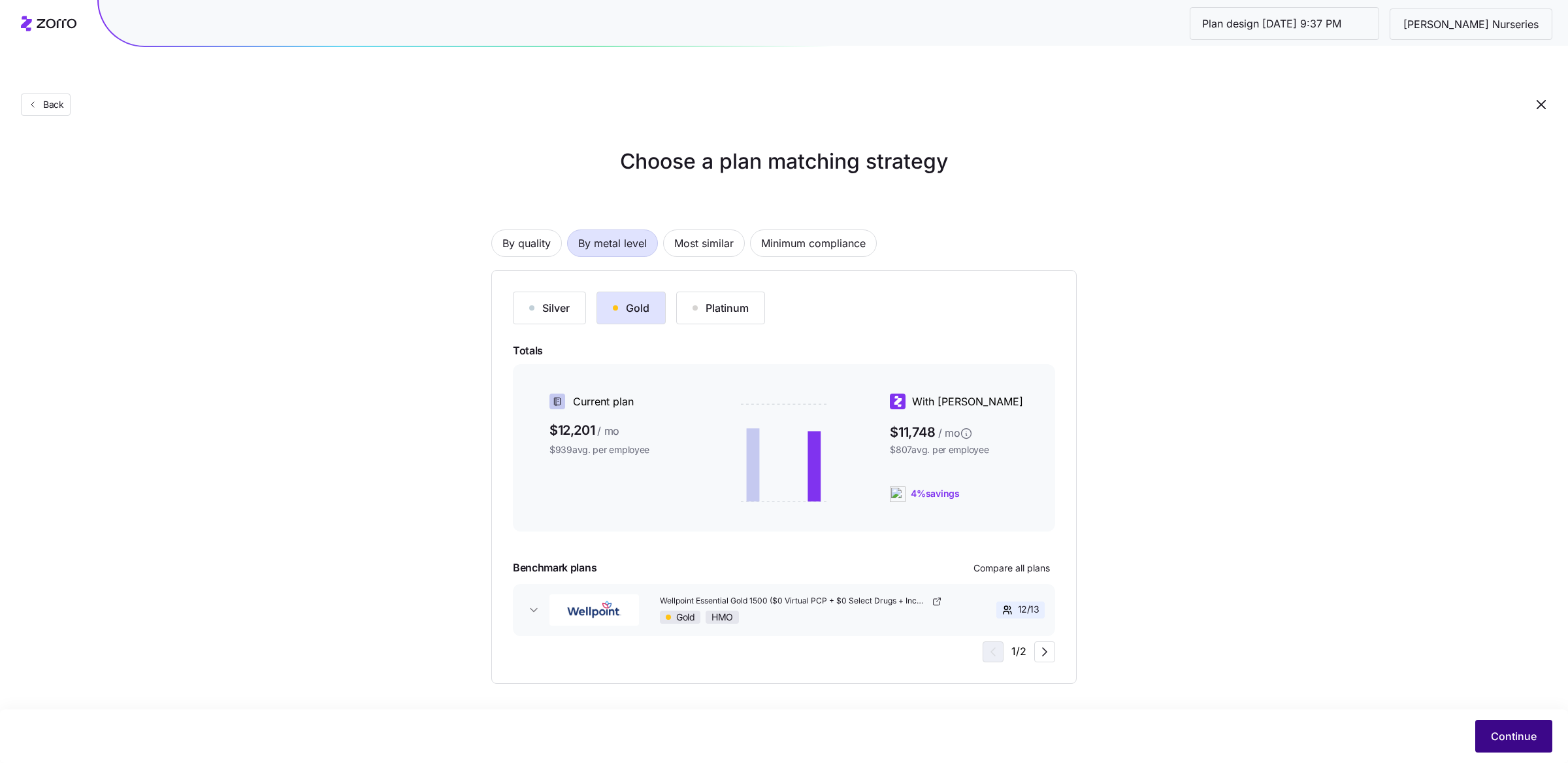
click at [1060, 737] on span "Continue" at bounding box center [1514, 736] width 46 height 16
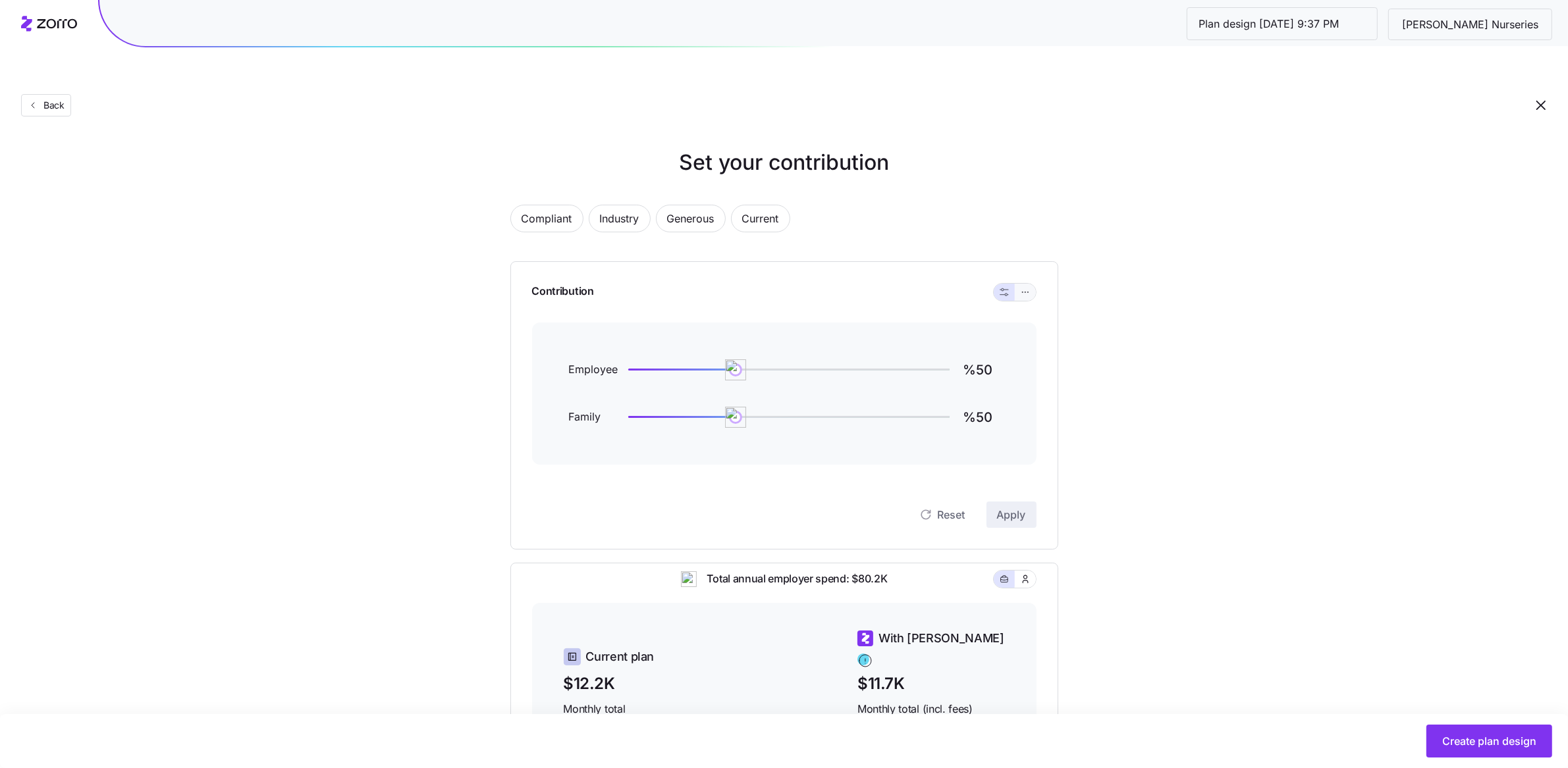
click at [1025, 285] on icon "button" at bounding box center [1025, 292] width 9 height 16
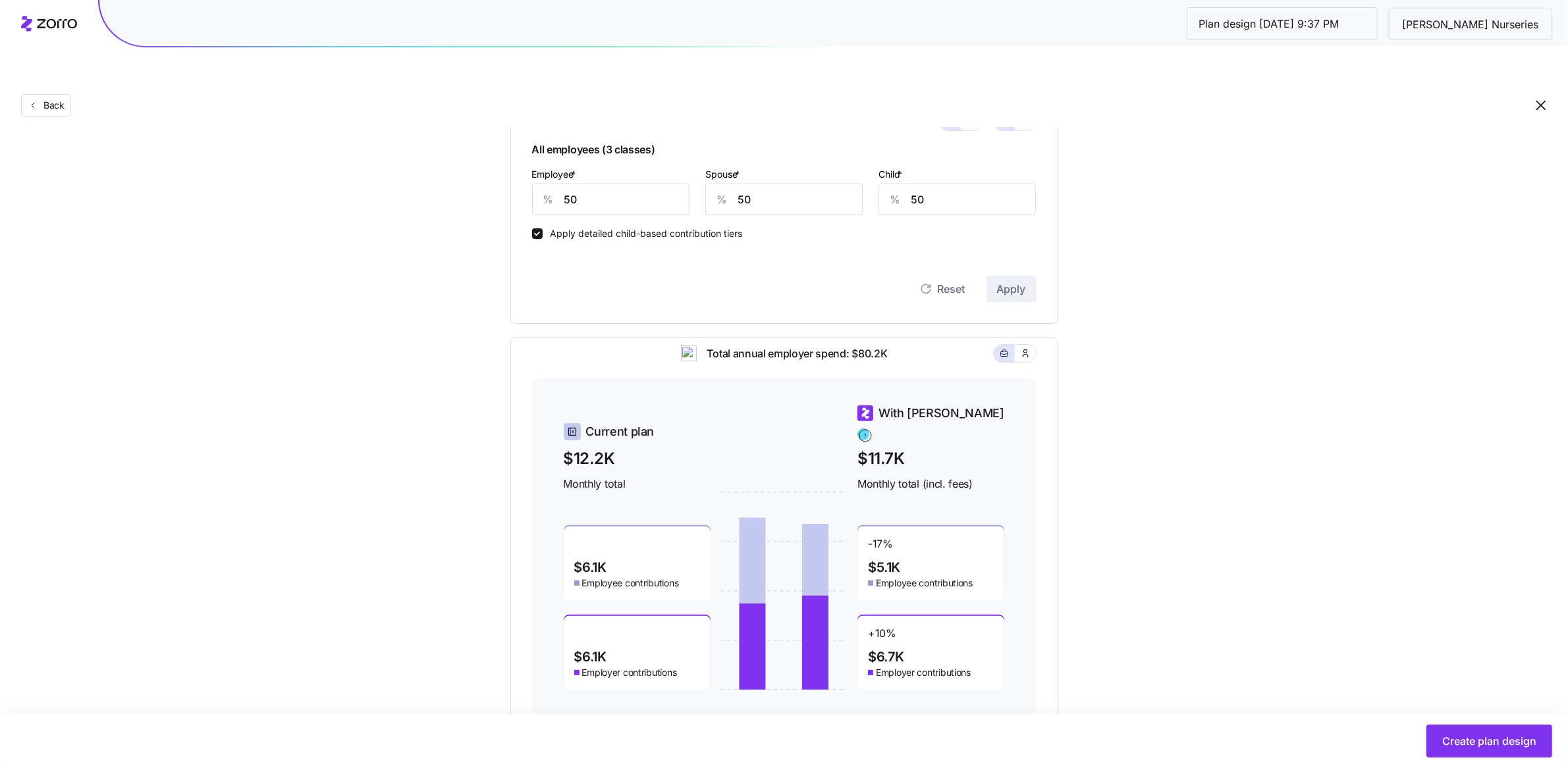
scroll to position [414, 0]
